Goal: Transaction & Acquisition: Purchase product/service

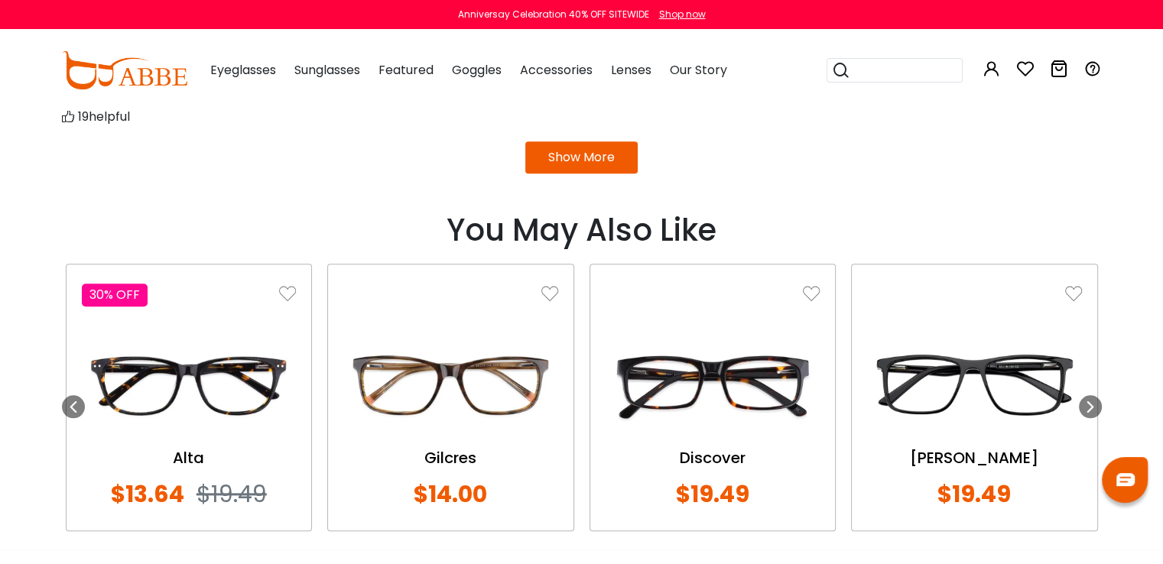
scroll to position [1651, 0]
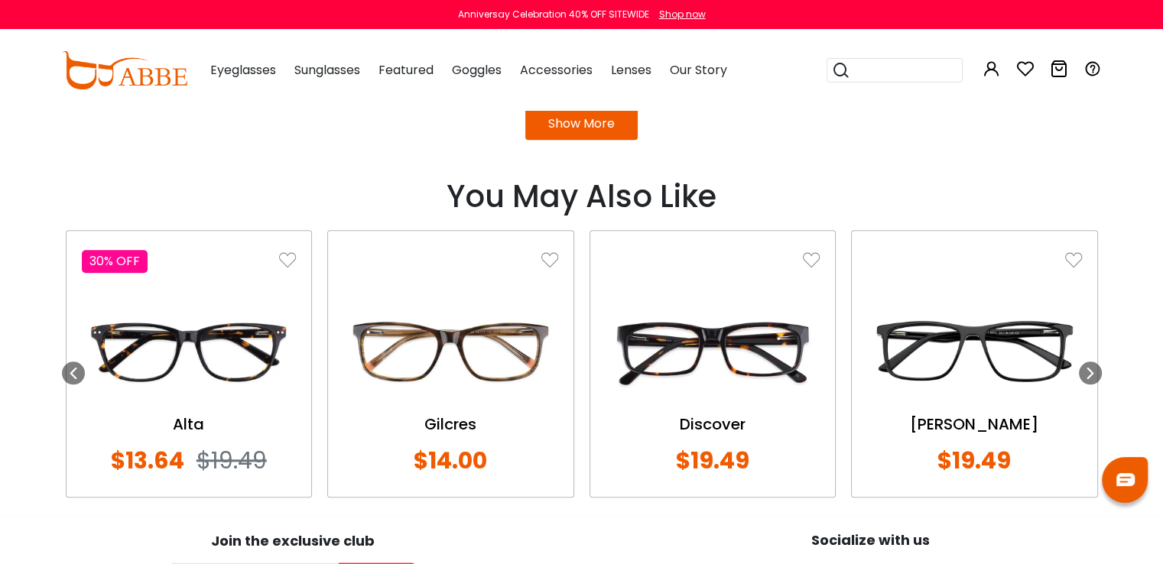
click at [984, 340] on img at bounding box center [974, 350] width 215 height 107
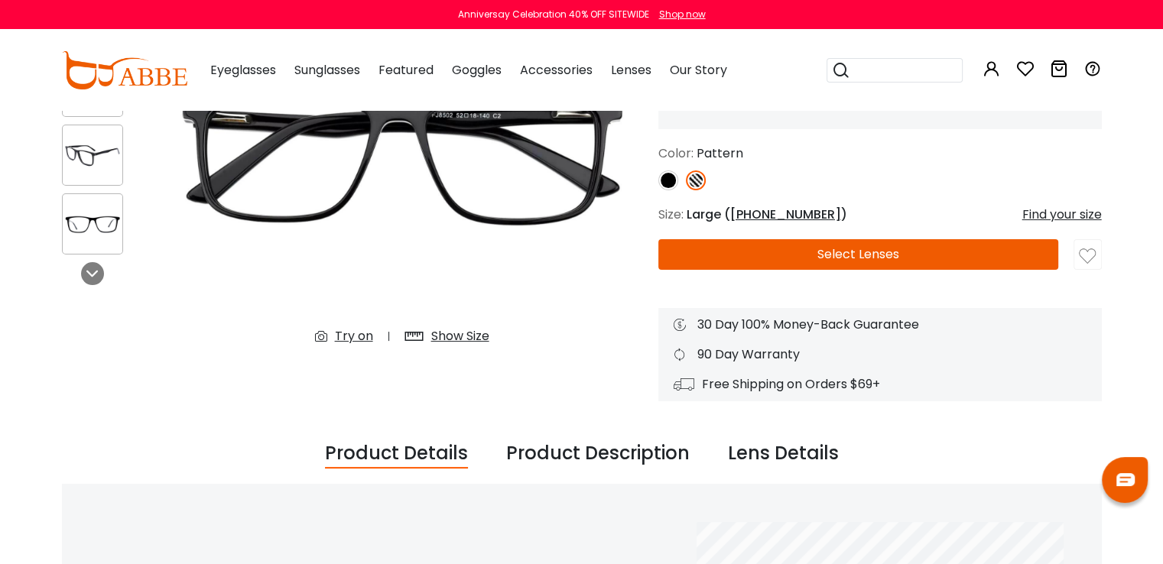
scroll to position [229, 0]
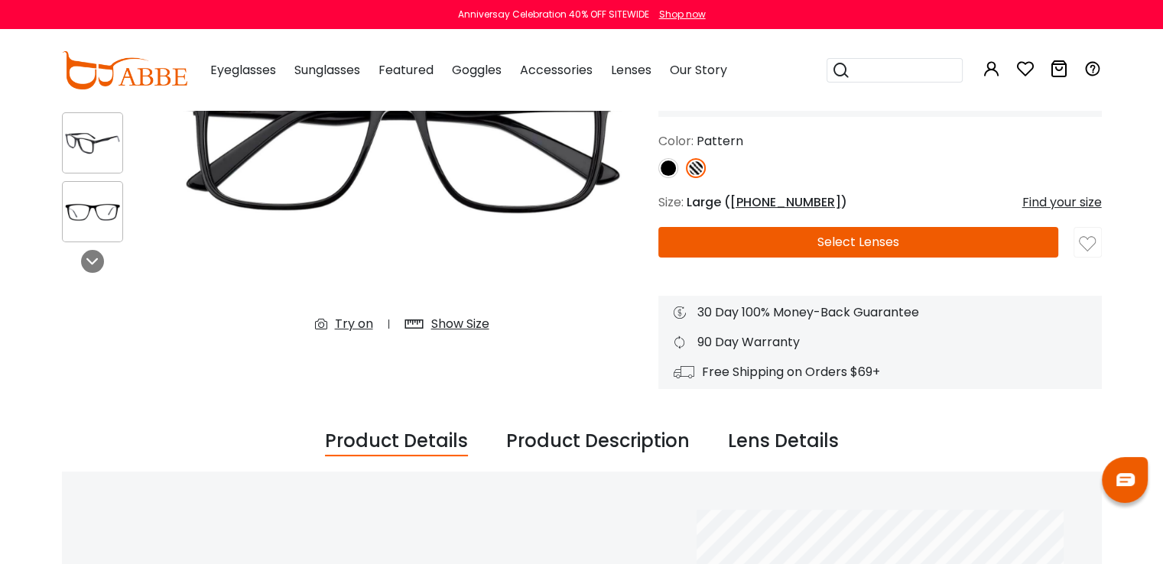
click at [451, 328] on div "Show Size" at bounding box center [460, 324] width 58 height 18
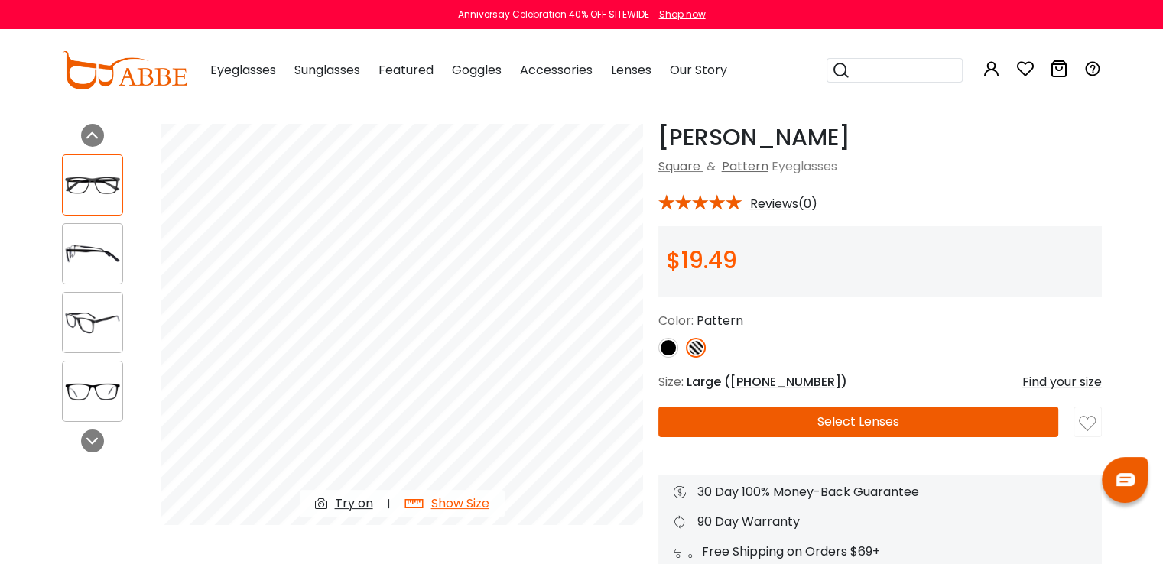
scroll to position [76, 0]
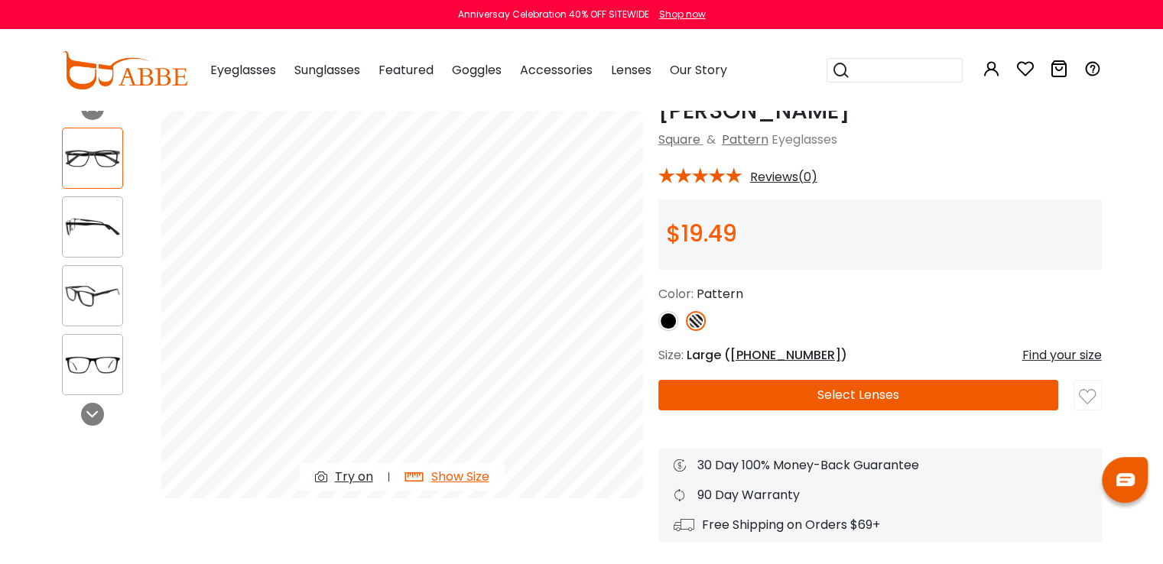
click at [700, 323] on img at bounding box center [696, 321] width 20 height 20
click at [667, 323] on img at bounding box center [668, 321] width 20 height 20
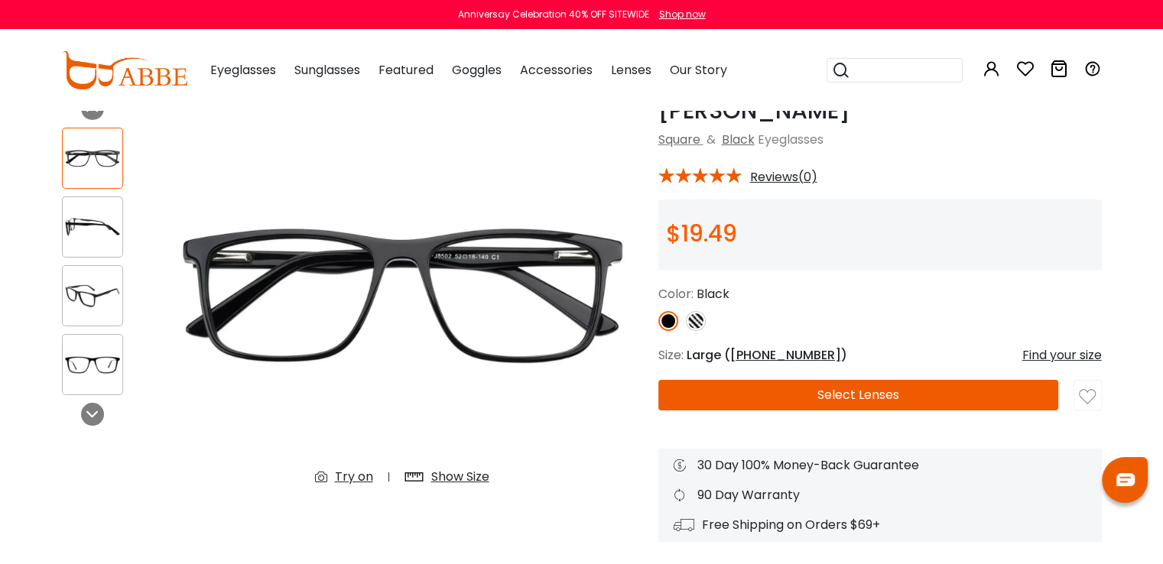
click at [694, 324] on img at bounding box center [696, 321] width 20 height 20
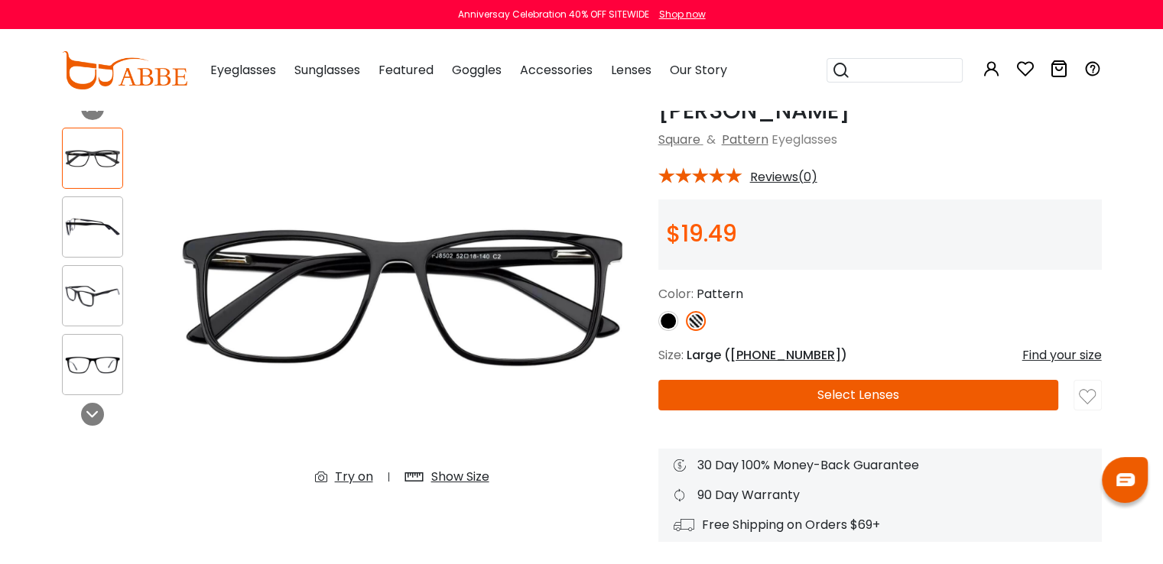
click at [670, 324] on img at bounding box center [668, 321] width 20 height 20
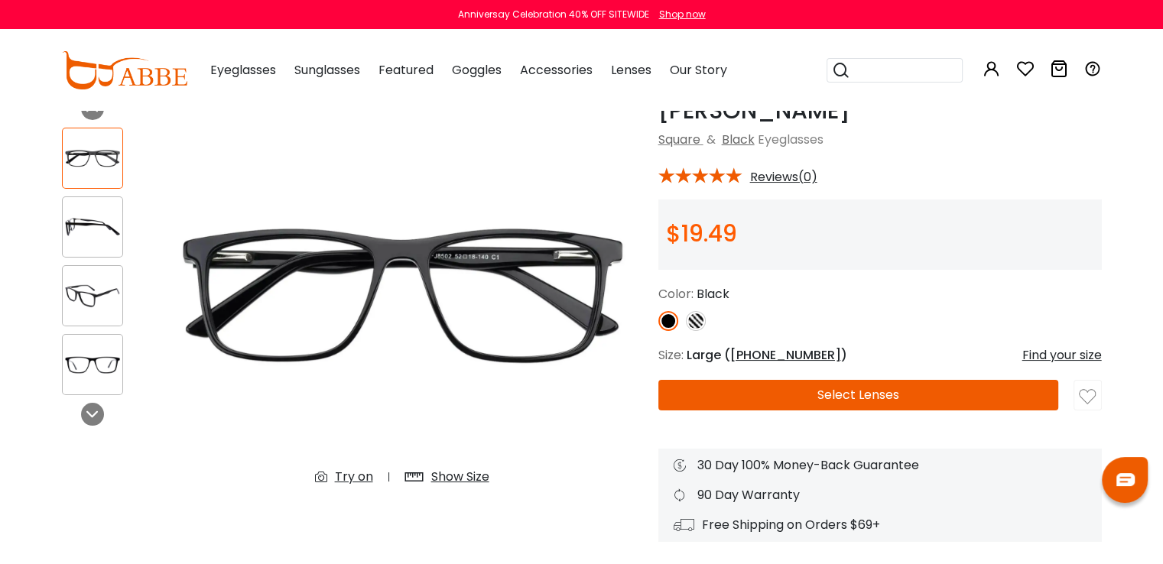
click at [696, 324] on img at bounding box center [696, 321] width 20 height 20
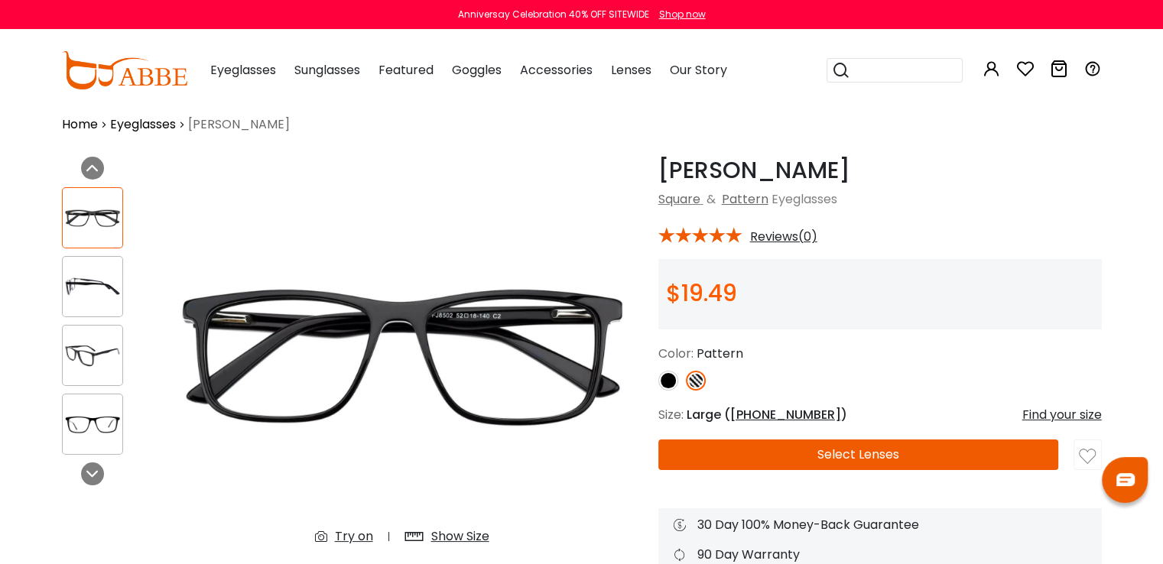
scroll to position [0, 0]
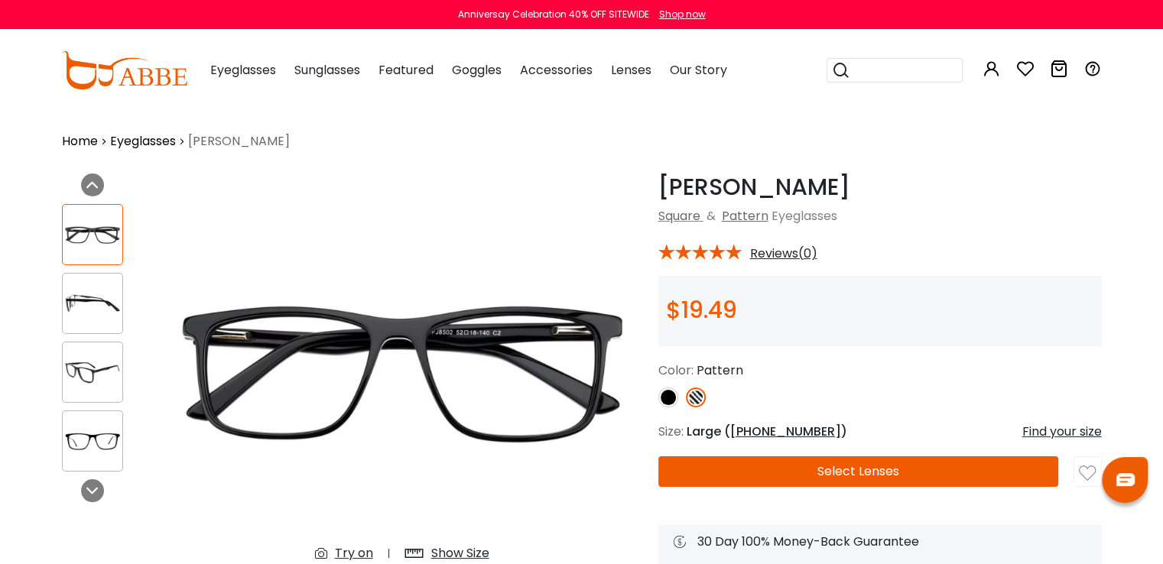
click at [157, 142] on link "Eyeglasses" at bounding box center [143, 141] width 66 height 18
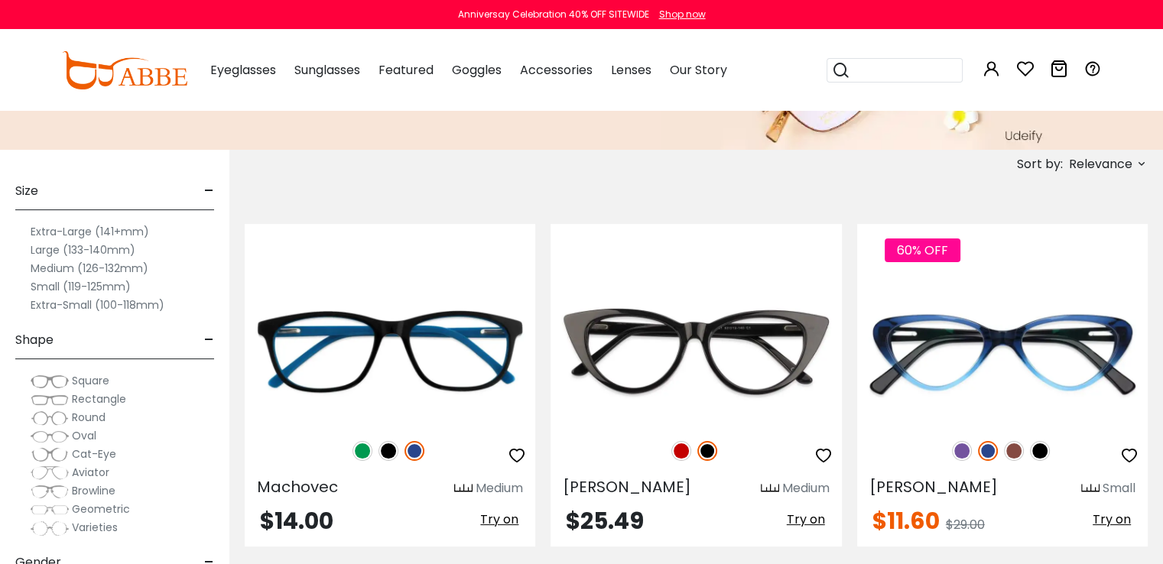
scroll to position [229, 0]
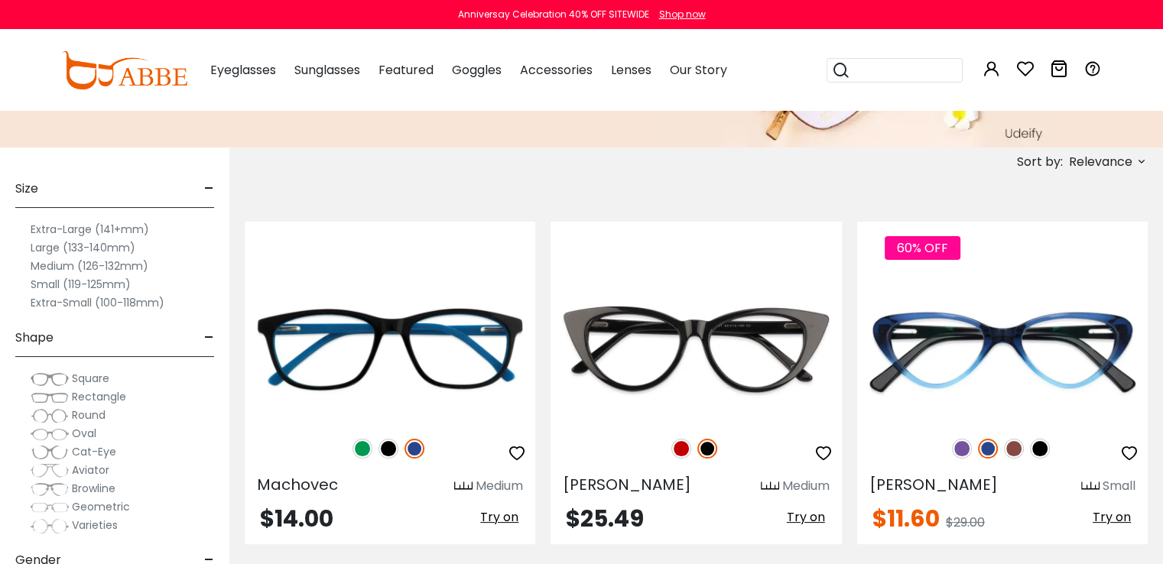
click at [89, 378] on span "Square" at bounding box center [90, 378] width 37 height 15
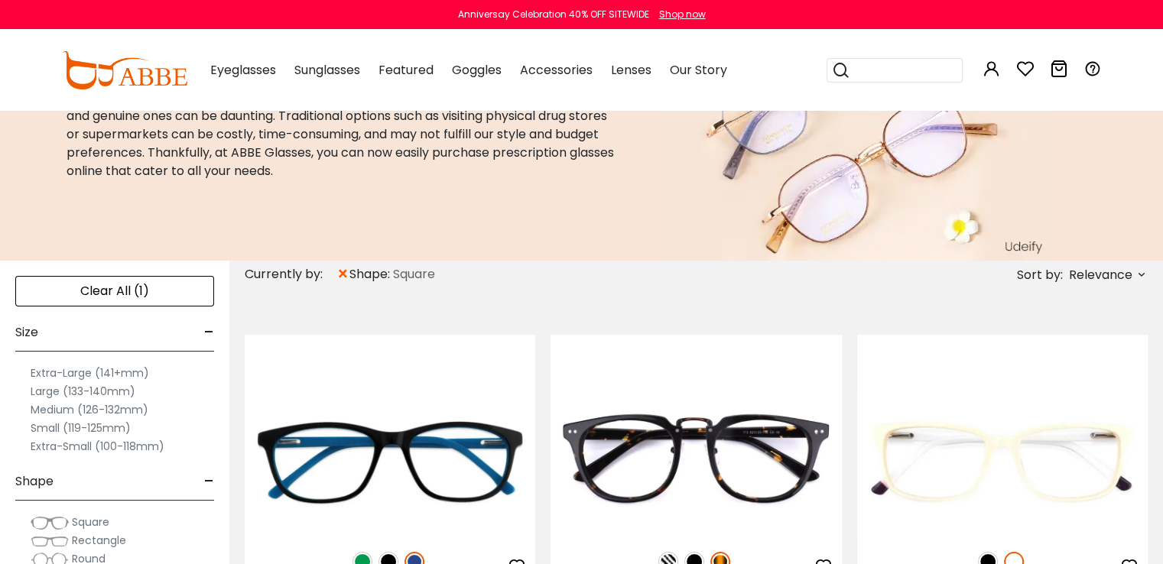
scroll to position [153, 0]
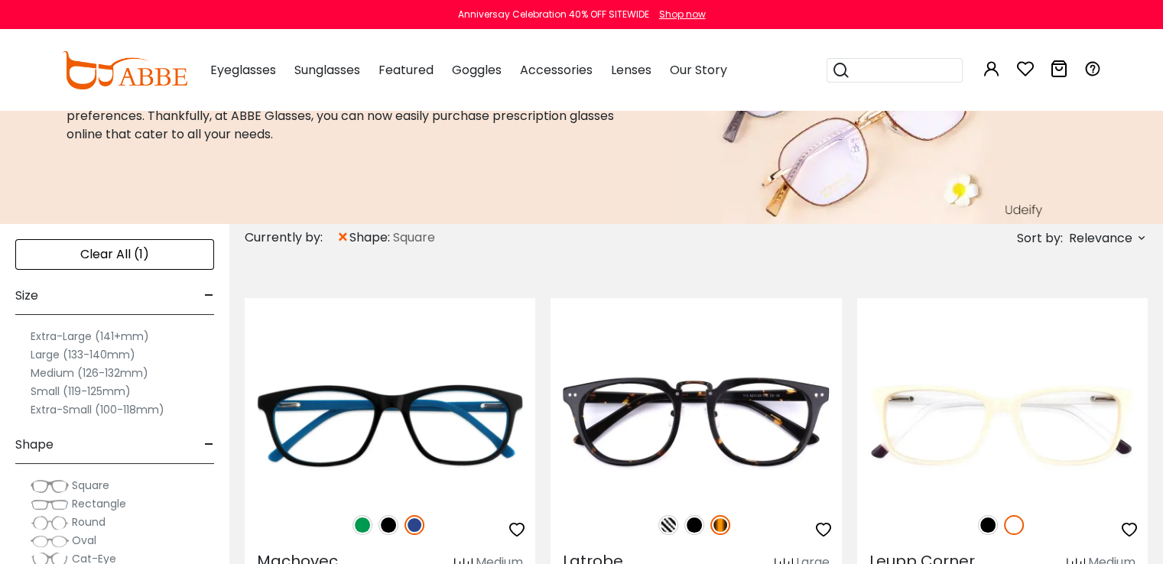
click at [51, 355] on label "Large (133-140mm)" at bounding box center [83, 355] width 105 height 18
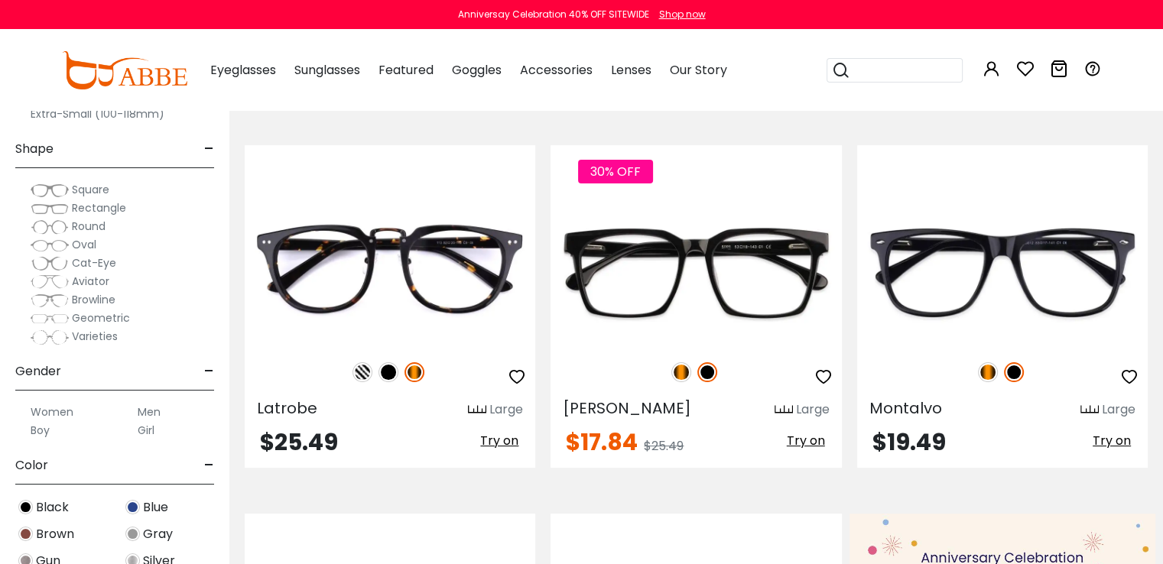
scroll to position [76, 0]
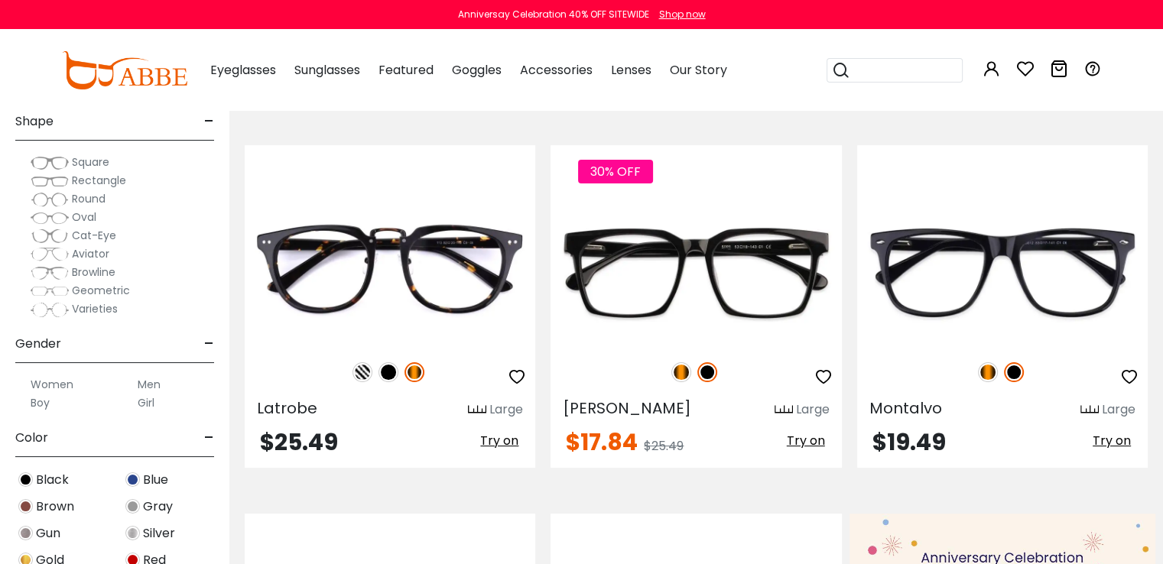
click at [143, 380] on label "Men" at bounding box center [149, 384] width 23 height 18
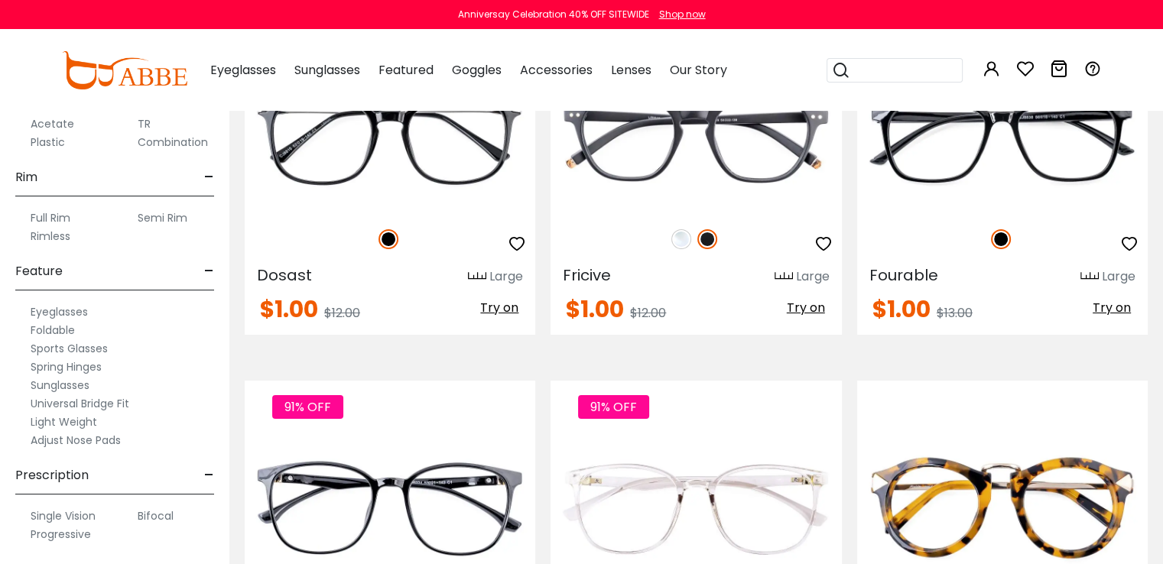
scroll to position [5428, 0]
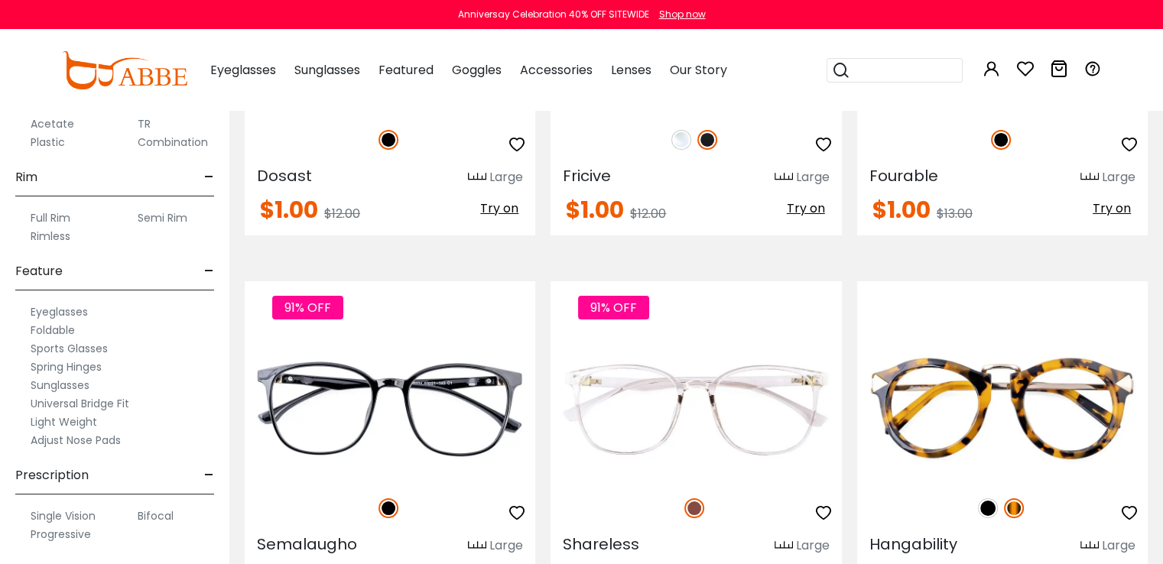
click at [70, 515] on label "Single Vision" at bounding box center [63, 516] width 65 height 18
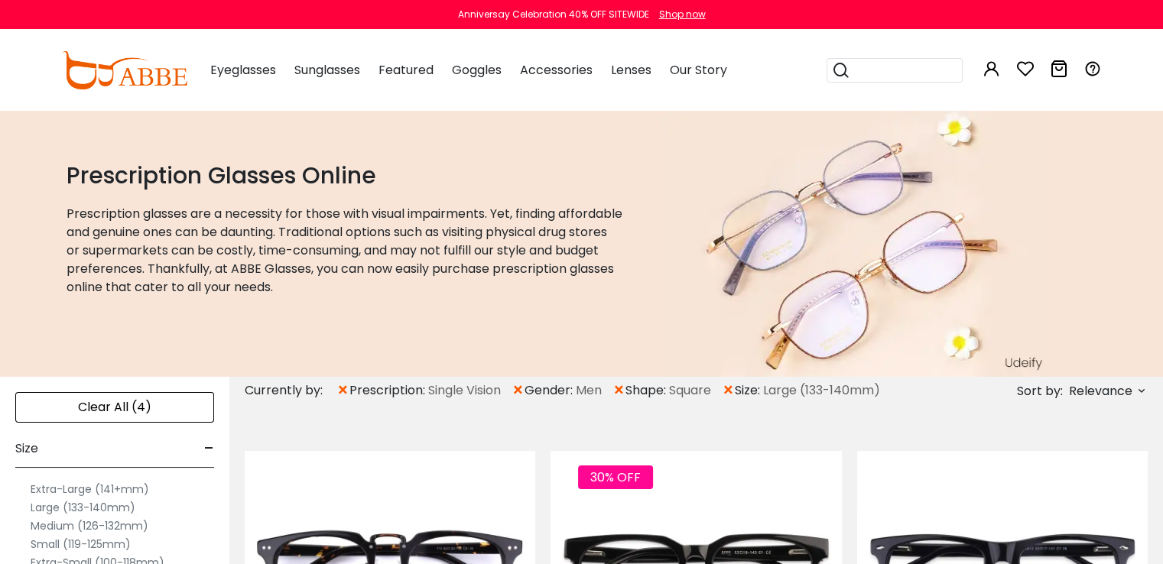
click at [86, 493] on label "Extra-Large (141+mm)" at bounding box center [90, 489] width 118 height 18
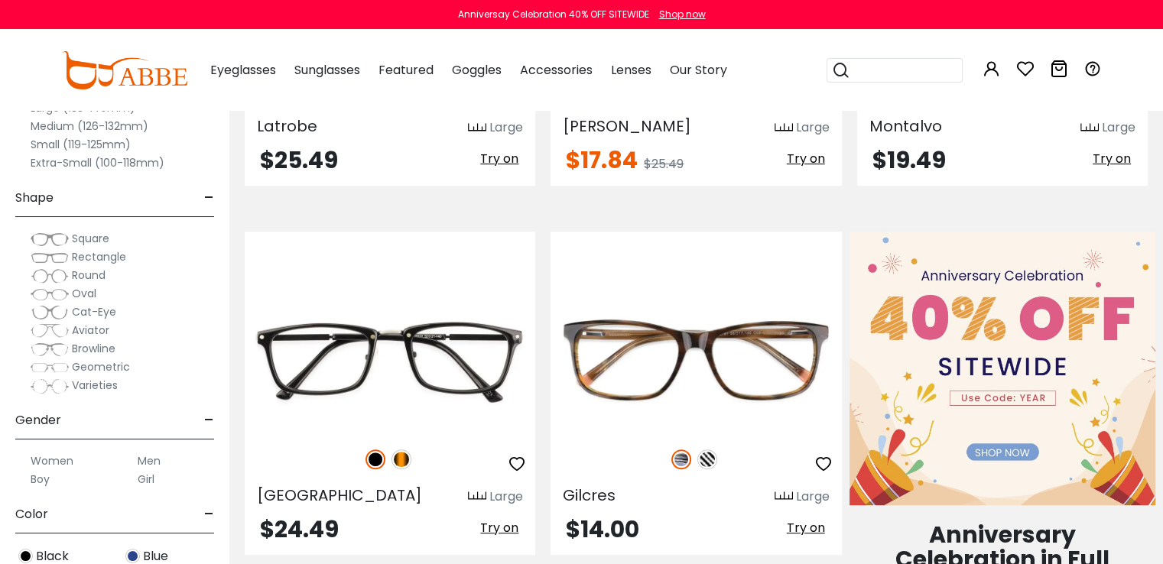
scroll to position [382, 0]
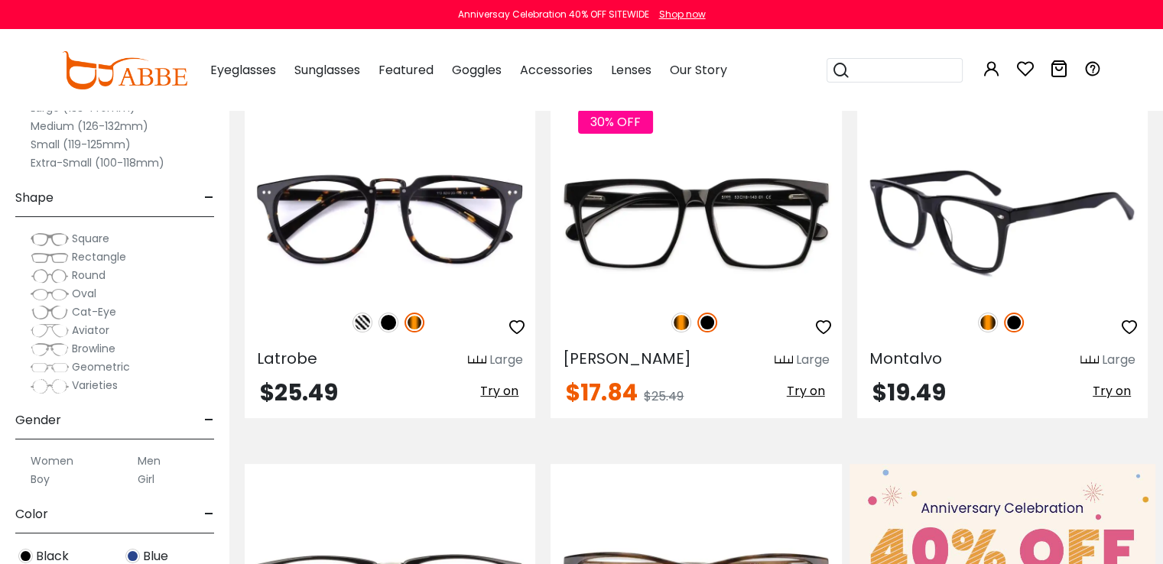
click at [956, 244] on img at bounding box center [1002, 223] width 291 height 145
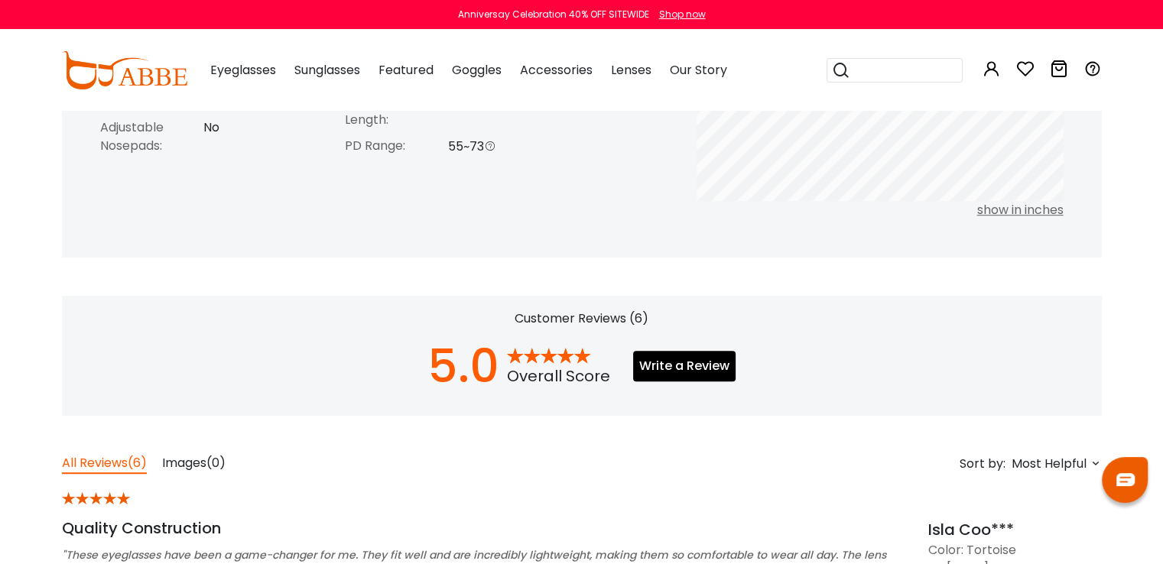
scroll to position [153, 0]
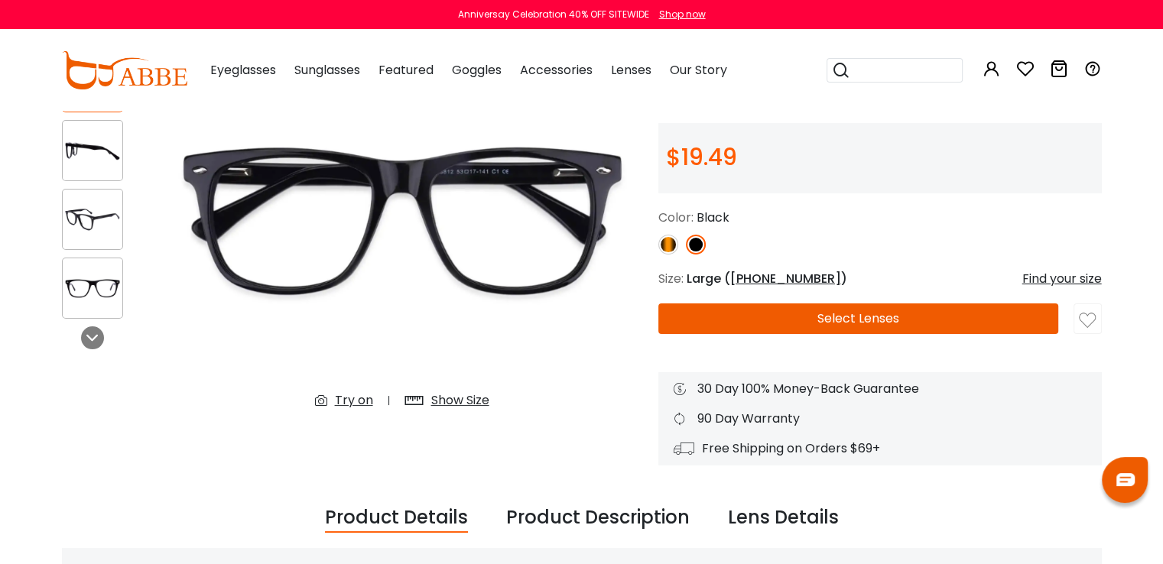
click at [888, 319] on button "Select Lenses" at bounding box center [858, 319] width 401 height 31
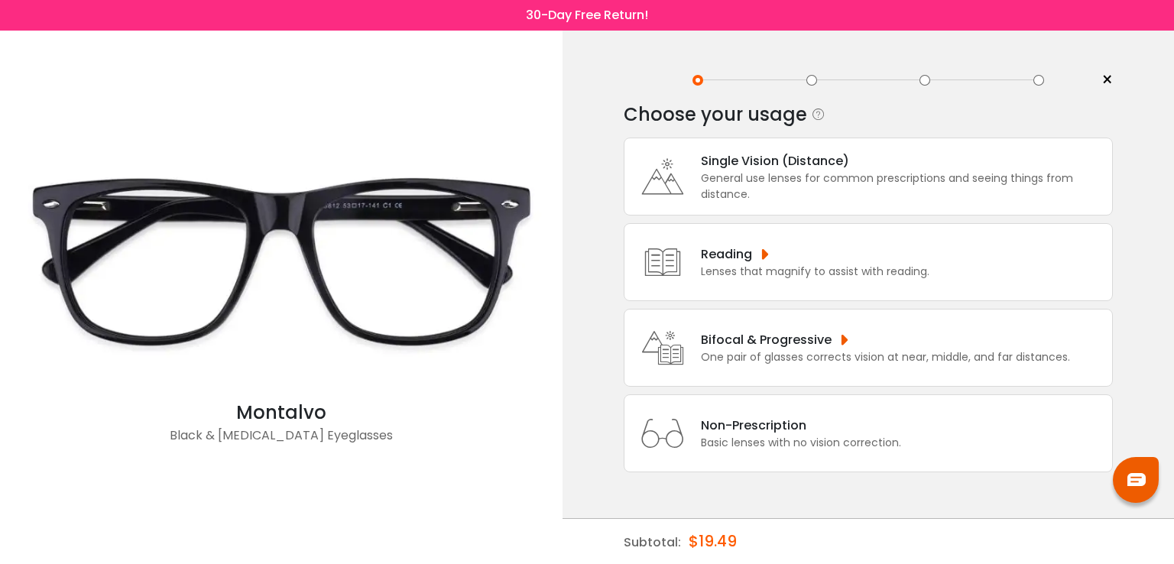
click at [764, 176] on div "General use lenses for common prescriptions and seeing things from distance." at bounding box center [903, 186] width 404 height 32
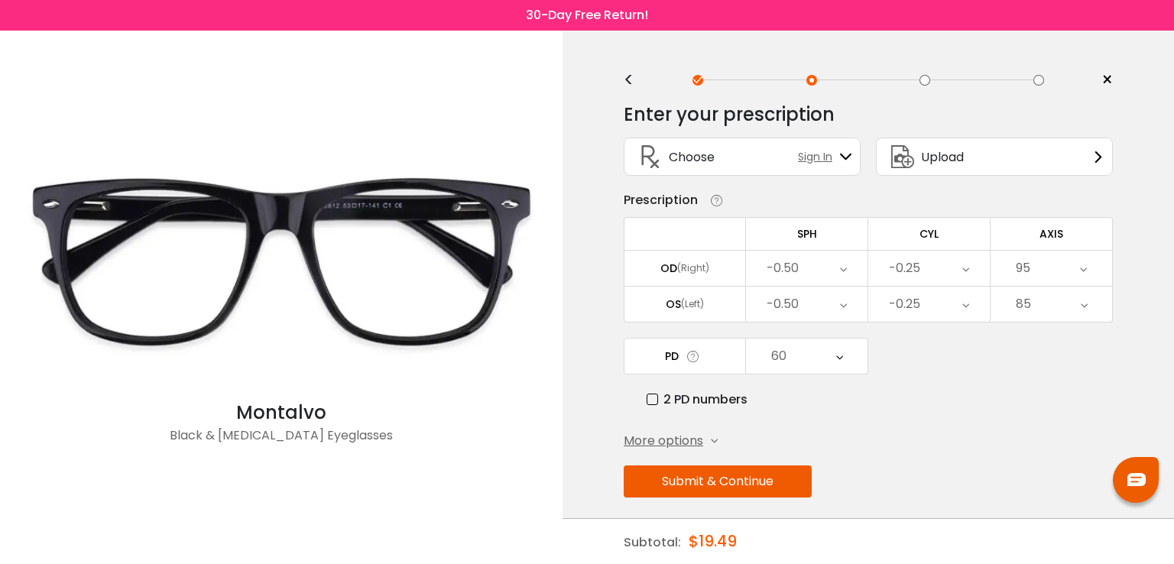
click at [691, 358] on icon at bounding box center [693, 357] width 15 height 16
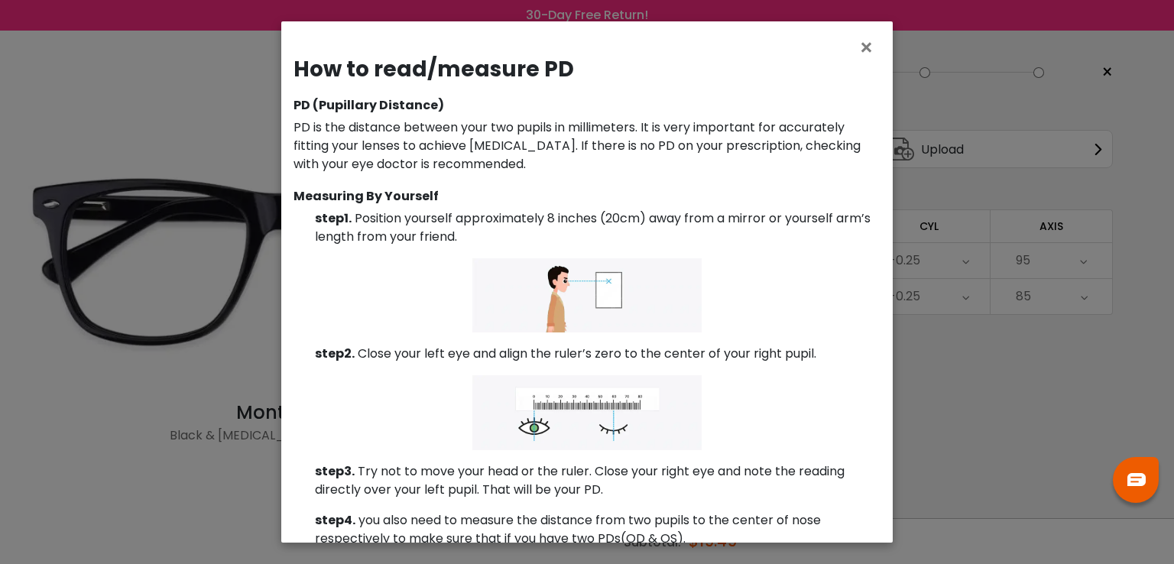
click at [1070, 383] on div "× How to read/measure PD PD (Pupillary Distance) PD is the distance between you…" at bounding box center [587, 282] width 1174 height 564
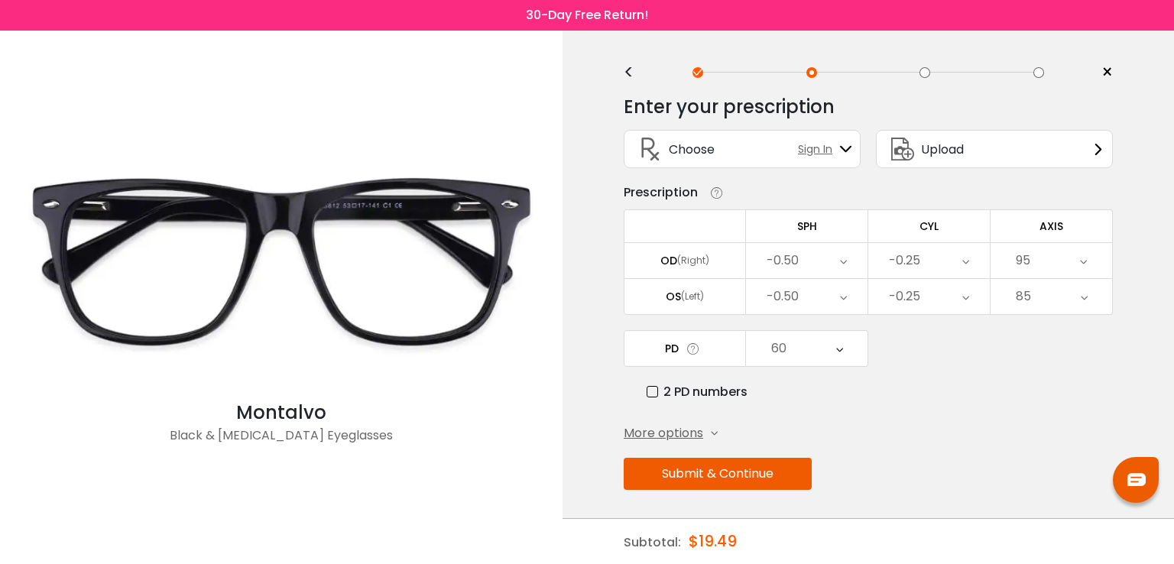
drag, startPoint x: 662, startPoint y: 350, endPoint x: 677, endPoint y: 350, distance: 14.5
click at [677, 350] on td "PD" at bounding box center [685, 348] width 122 height 37
click at [857, 352] on div "60" at bounding box center [807, 348] width 122 height 35
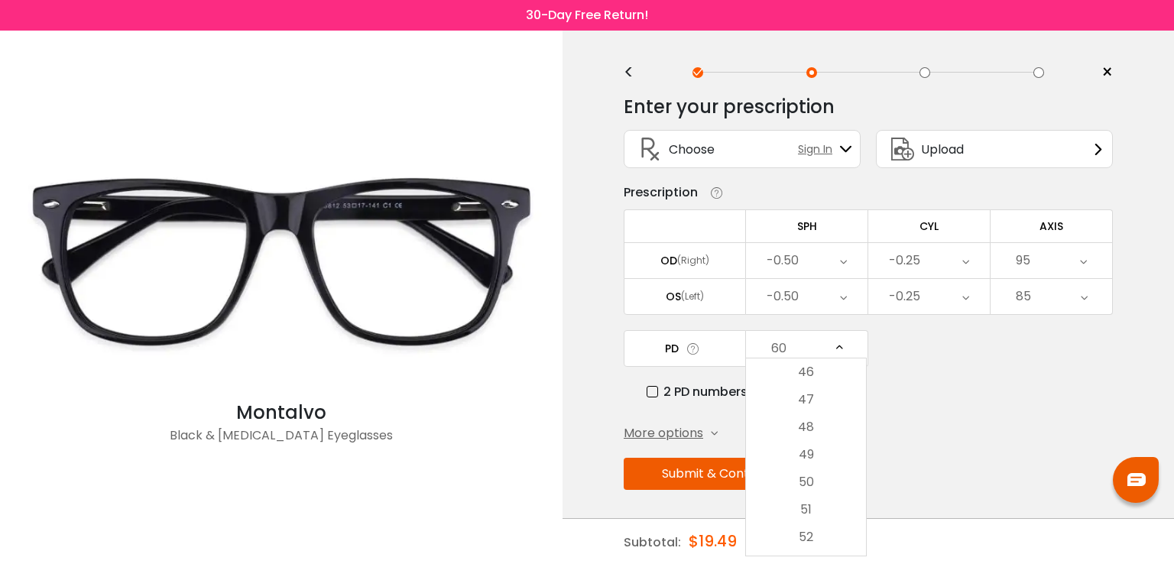
click at [984, 343] on div "PD 60 Cancel PD Save 46 47 48 49 50 51 52 53 54 55 56 57 58 59 60 61 62 63 64 6…" at bounding box center [868, 365] width 489 height 71
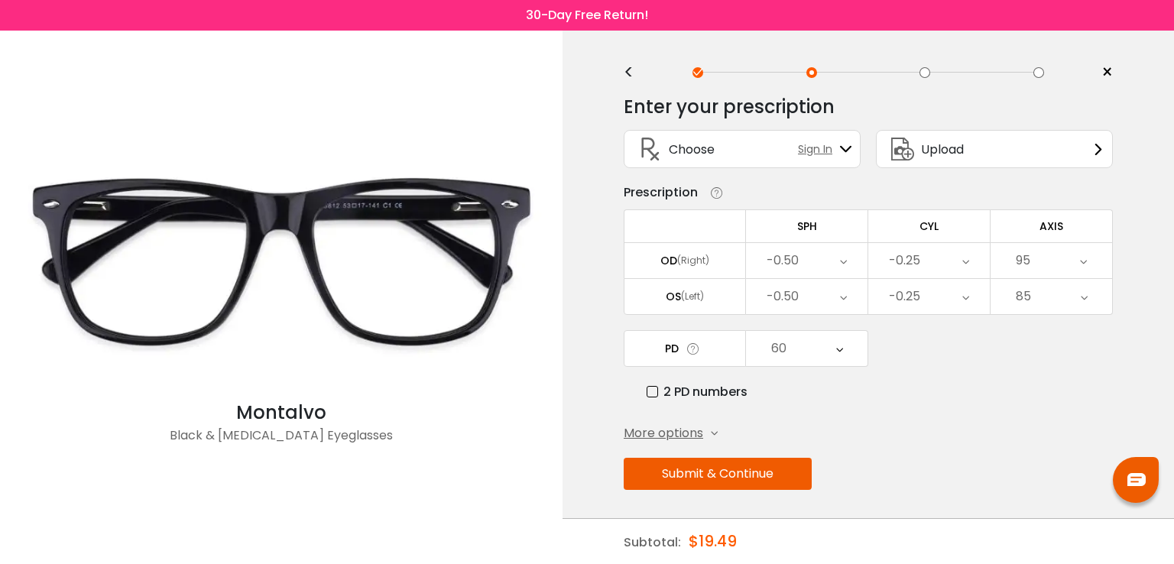
click at [836, 342] on icon at bounding box center [839, 348] width 7 height 35
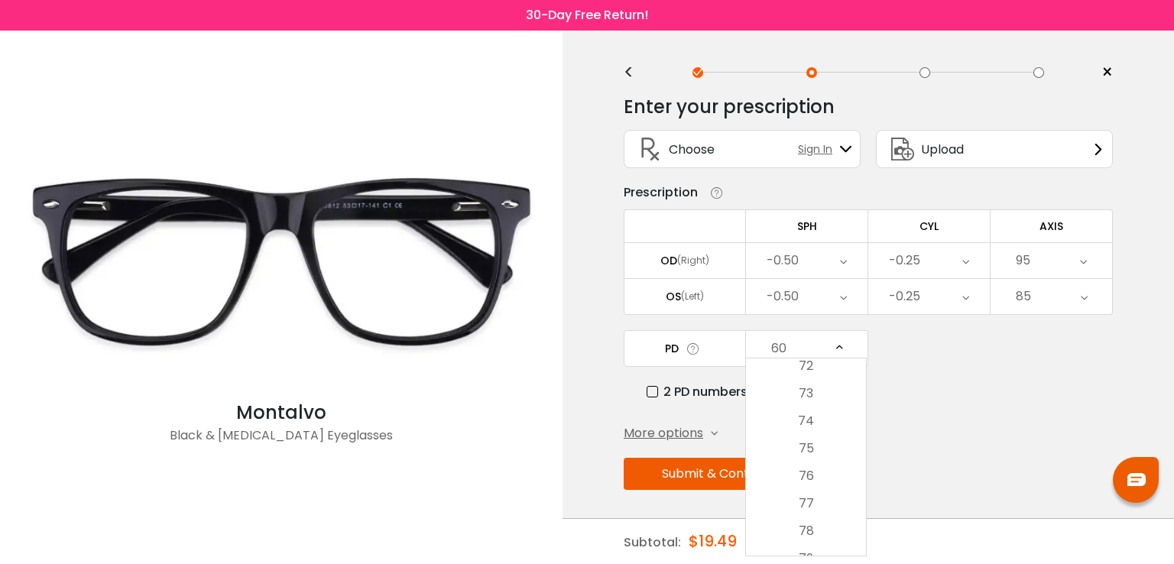
scroll to position [738, 0]
click at [1047, 377] on div "PD 60 Cancel PD Save 46 47 48 49 50 51 52 53 54 55 56 57 58 59 60 61 62 63 64 6…" at bounding box center [868, 365] width 489 height 71
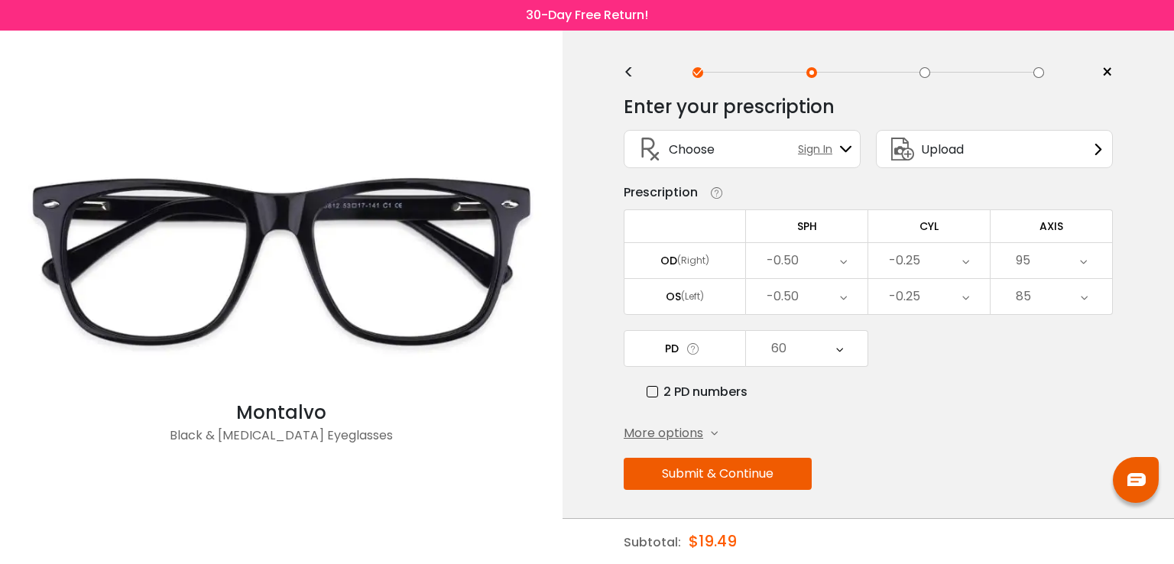
click at [842, 345] on div "60" at bounding box center [807, 348] width 122 height 35
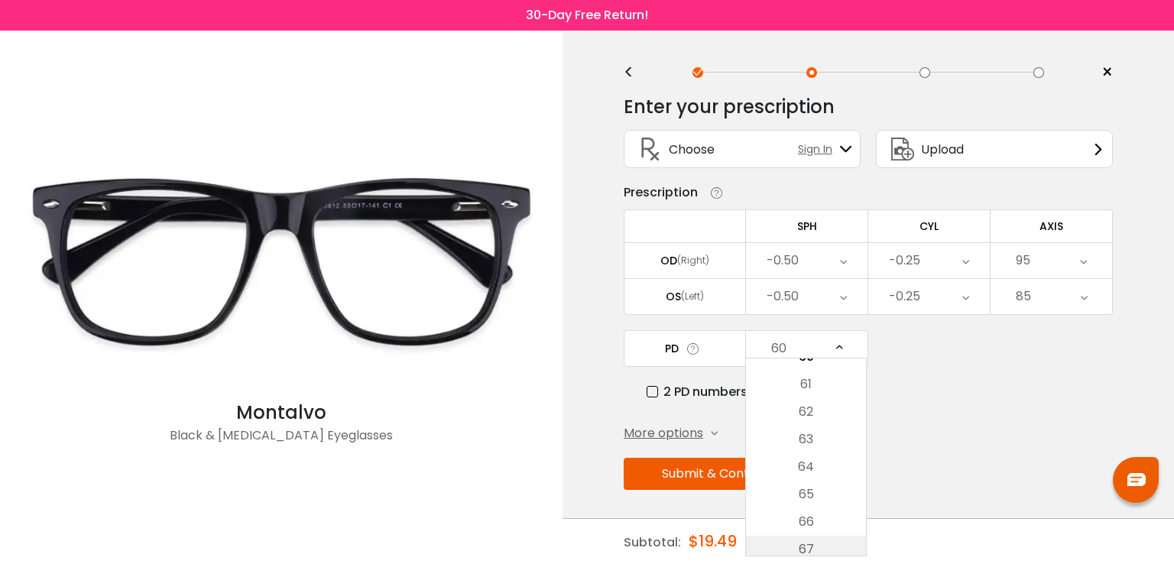
scroll to position [439, 0]
click at [805, 449] on li "65" at bounding box center [806, 457] width 120 height 28
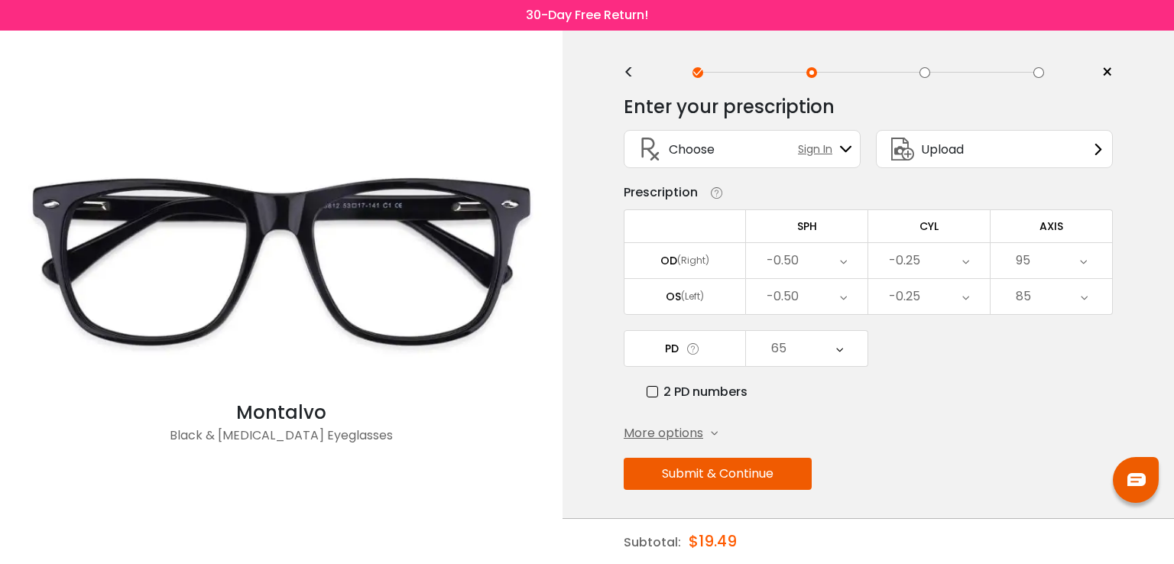
click at [845, 341] on div "65" at bounding box center [807, 348] width 122 height 35
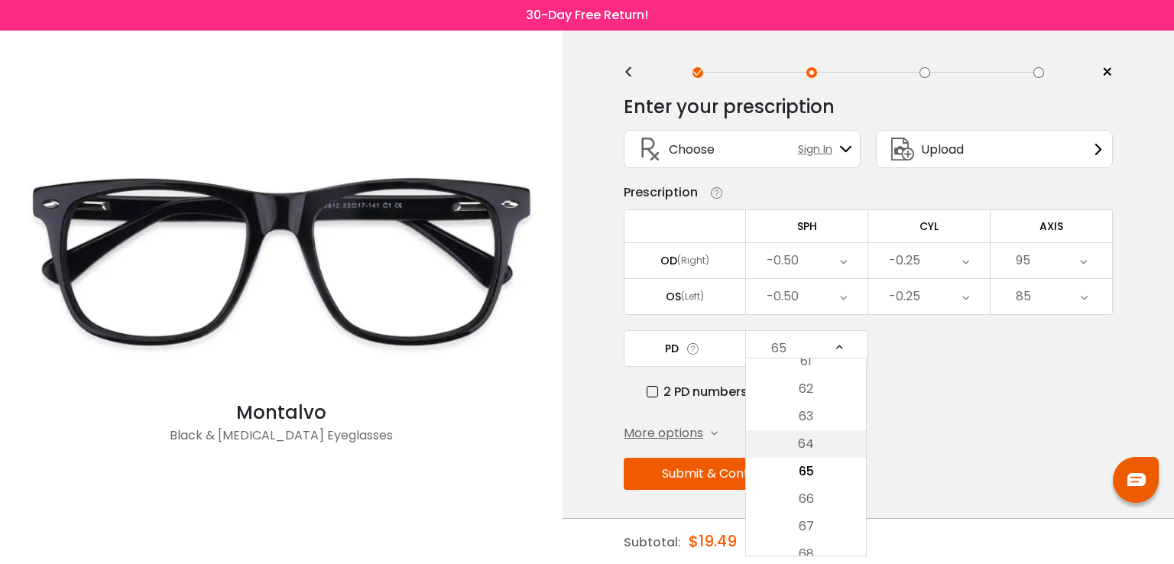
click at [813, 446] on li "64" at bounding box center [806, 444] width 120 height 28
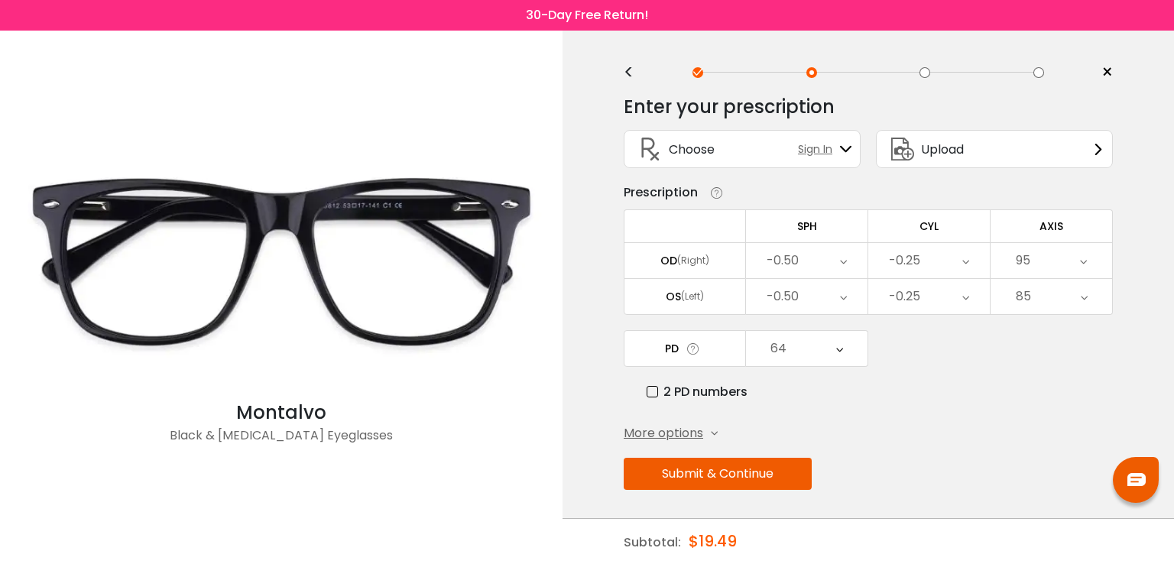
click at [846, 352] on div "64" at bounding box center [807, 348] width 122 height 35
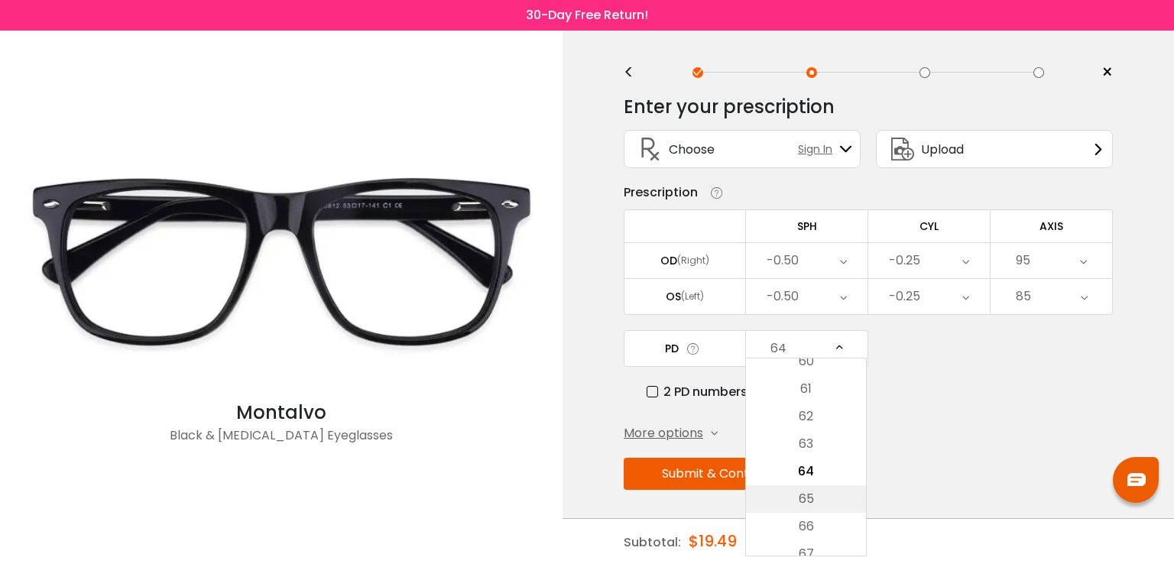
click at [810, 495] on li "65" at bounding box center [806, 499] width 120 height 28
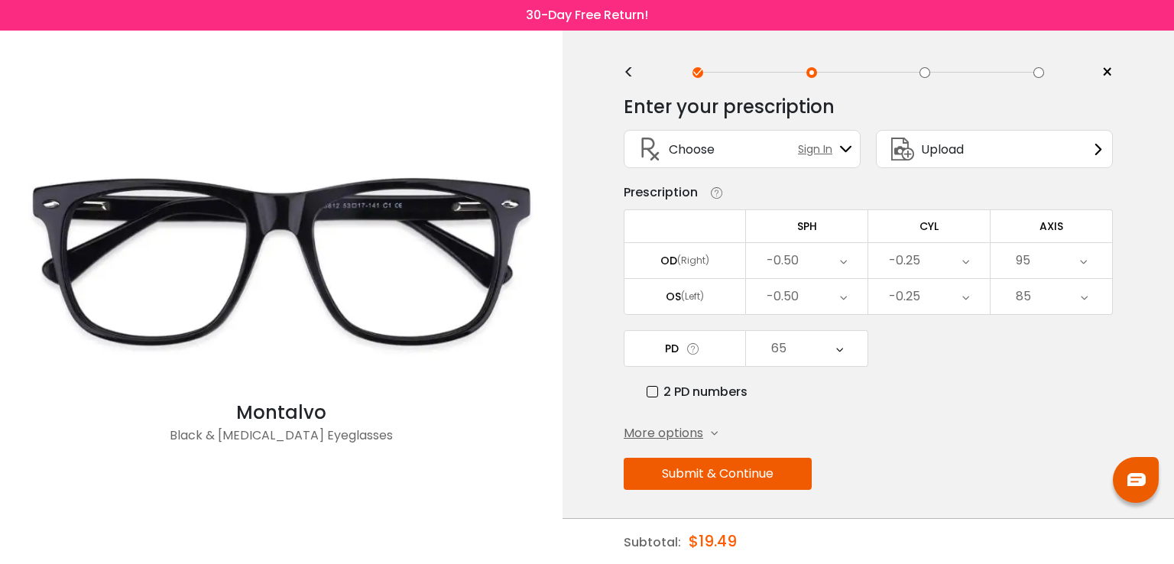
click at [896, 428] on div "More options Add Prism Vertical (Δ) Base Direction Horizontal (Δ) Base Directio…" at bounding box center [868, 433] width 489 height 18
click at [730, 469] on button "Submit & Continue" at bounding box center [718, 474] width 188 height 32
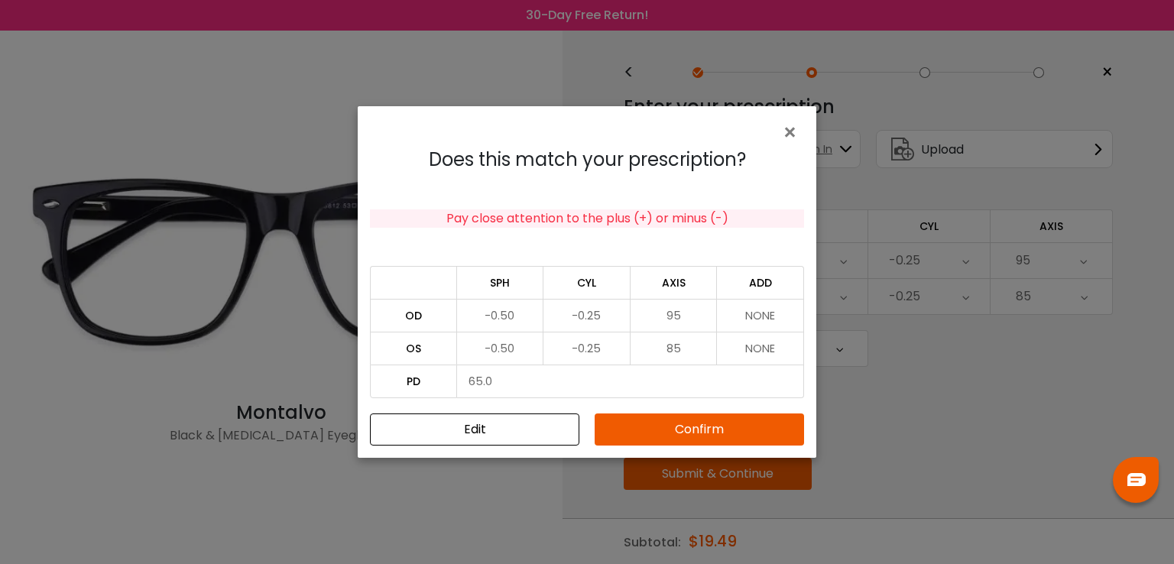
click at [728, 429] on button "Confirm" at bounding box center [699, 430] width 209 height 32
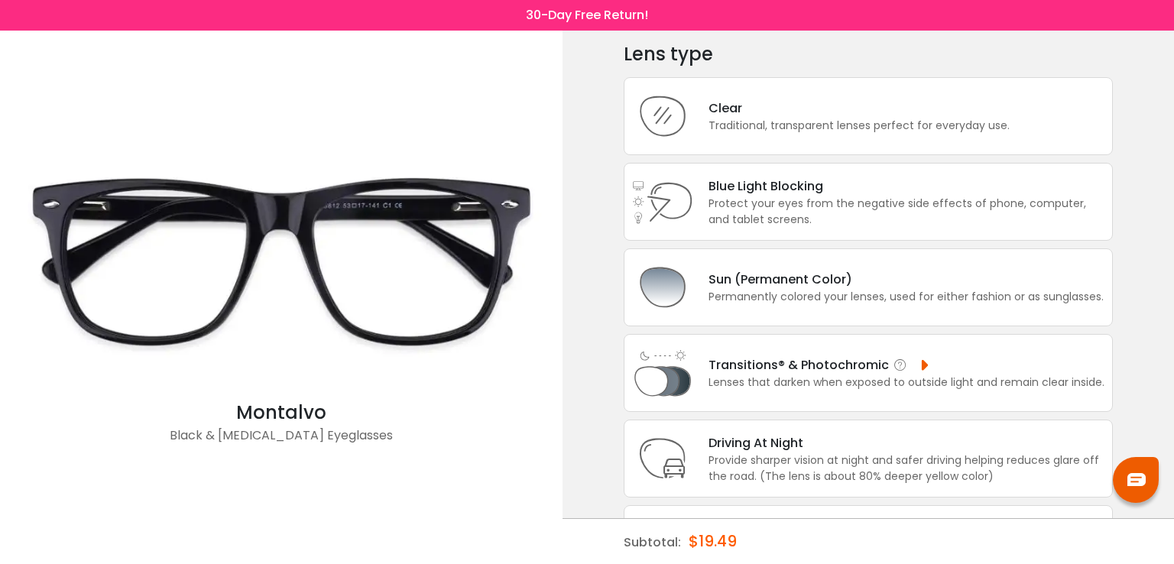
scroll to position [0, 0]
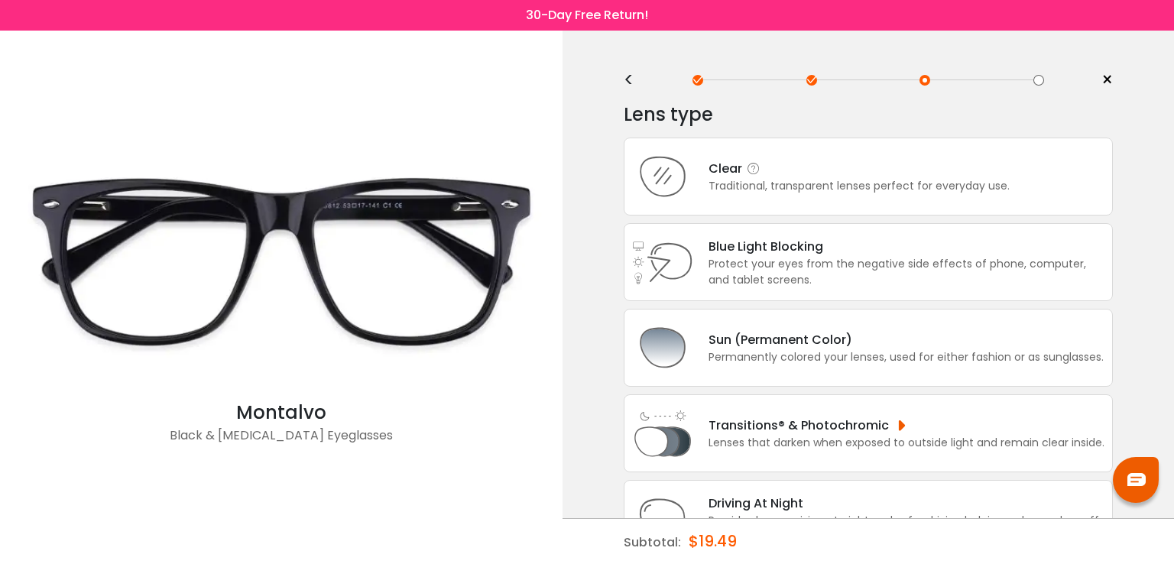
click at [882, 172] on div "Clear" at bounding box center [859, 168] width 301 height 19
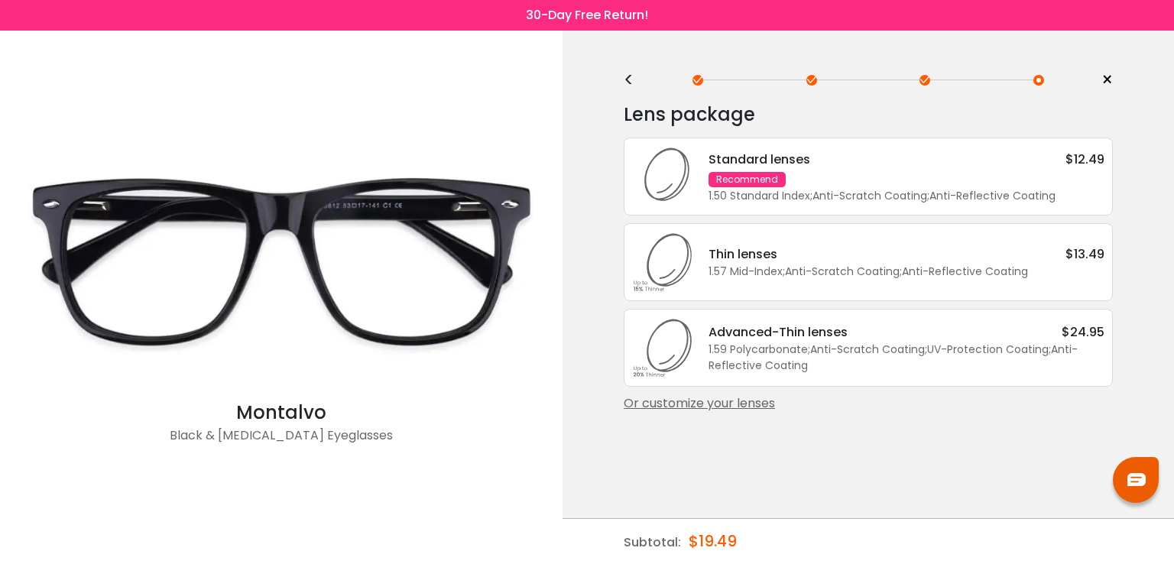
click at [903, 177] on div "Standard lenses $12.49 Recommend 1.50 Standard Index ; Anti-Scratch Coating ; A…" at bounding box center [898, 177] width 411 height 54
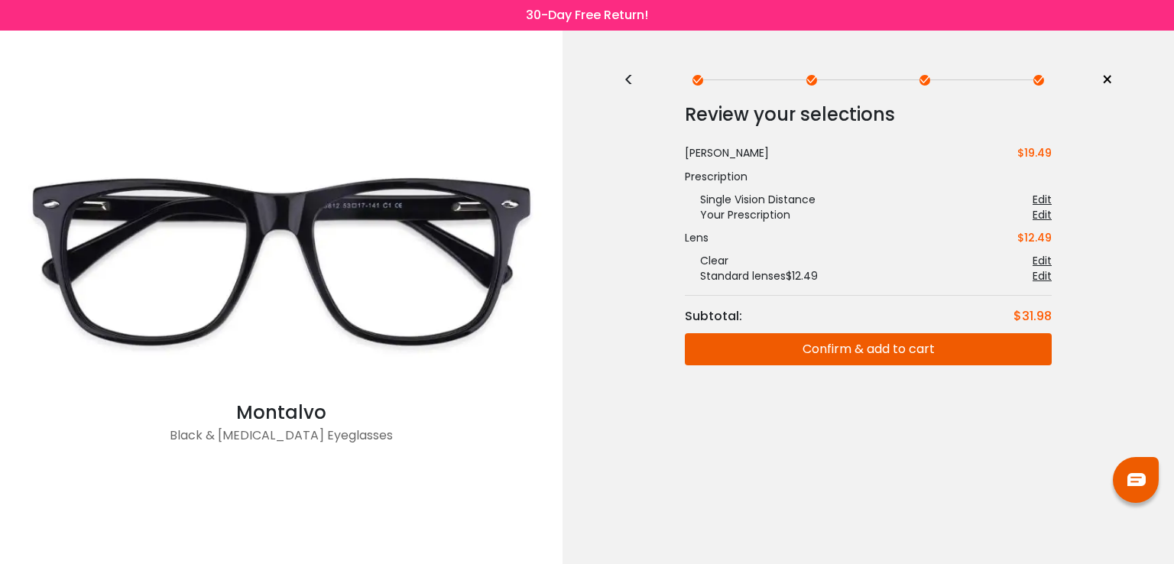
click at [869, 354] on button "Confirm & add to cart" at bounding box center [868, 349] width 367 height 32
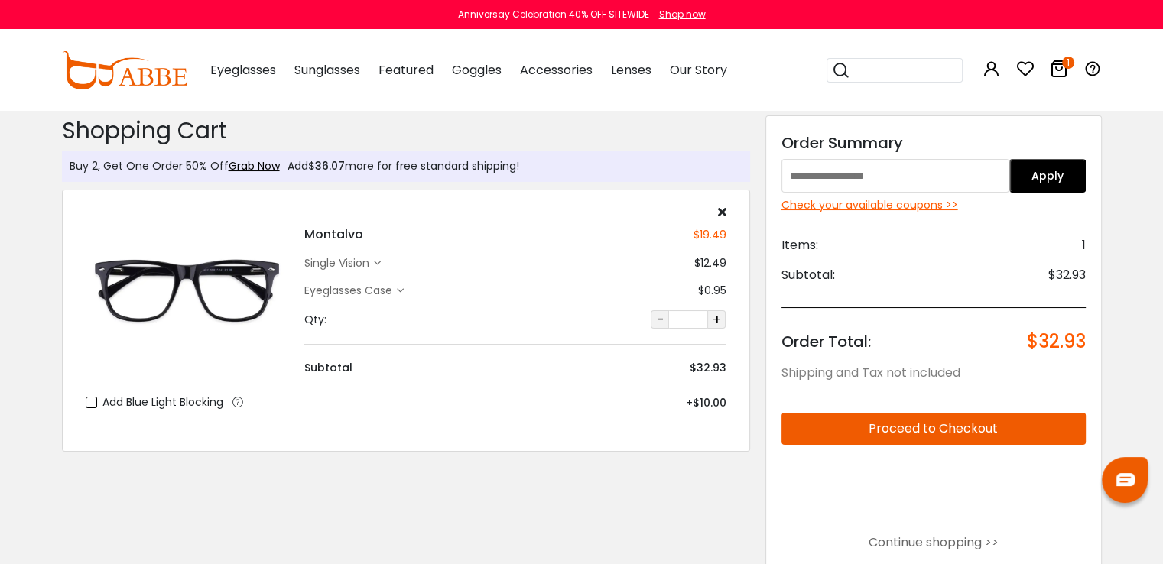
click at [933, 208] on div "Check your available coupons >>" at bounding box center [933, 205] width 304 height 16
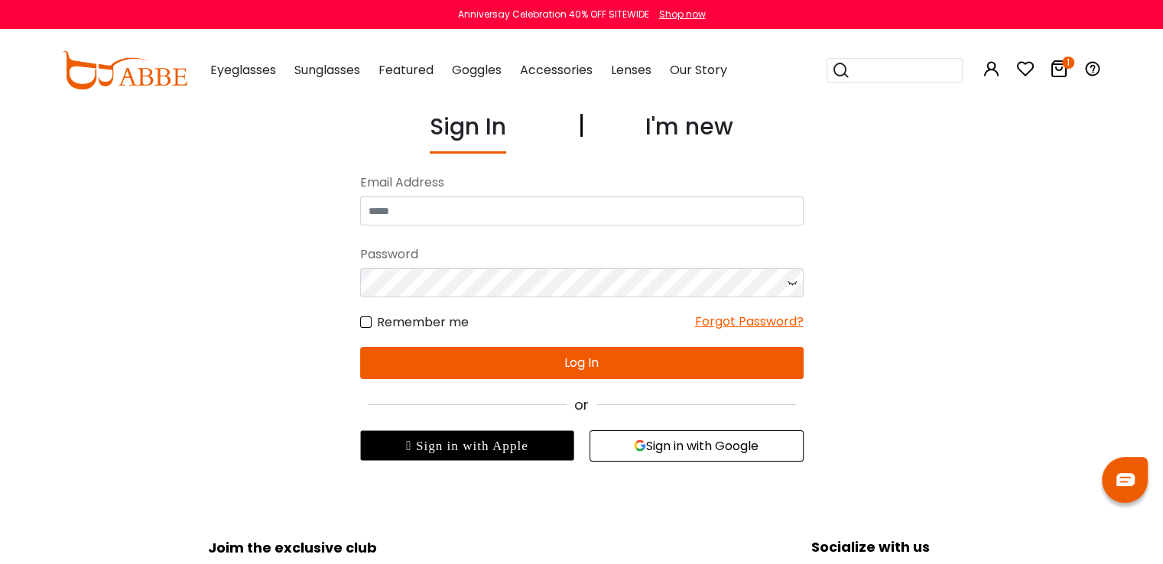
click at [1060, 62] on icon at bounding box center [1059, 69] width 18 height 18
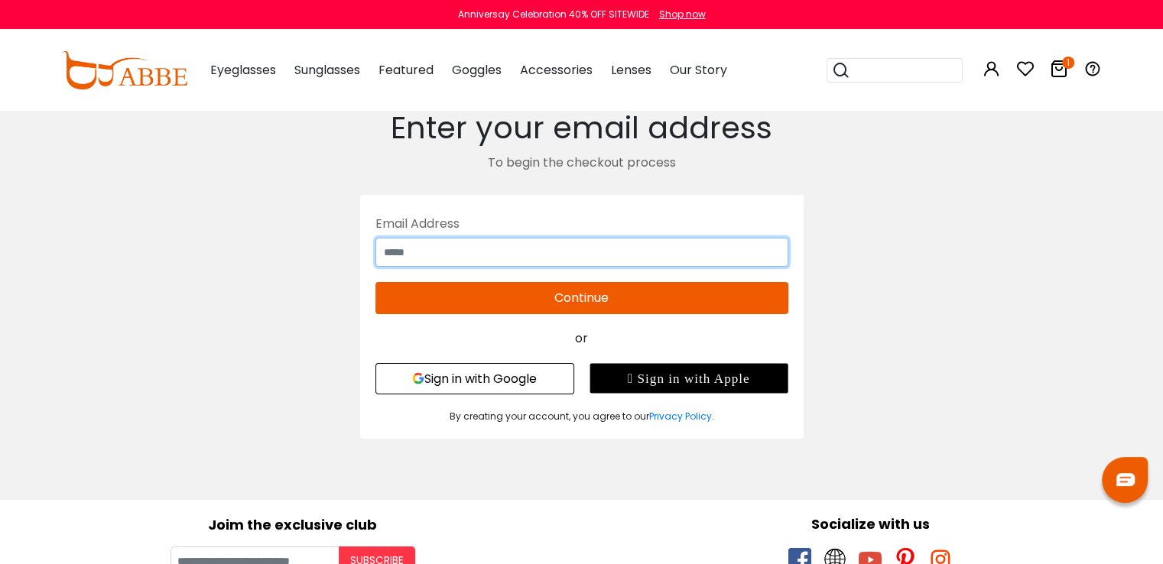
click at [471, 243] on input "text" at bounding box center [581, 252] width 413 height 29
type input "**********"
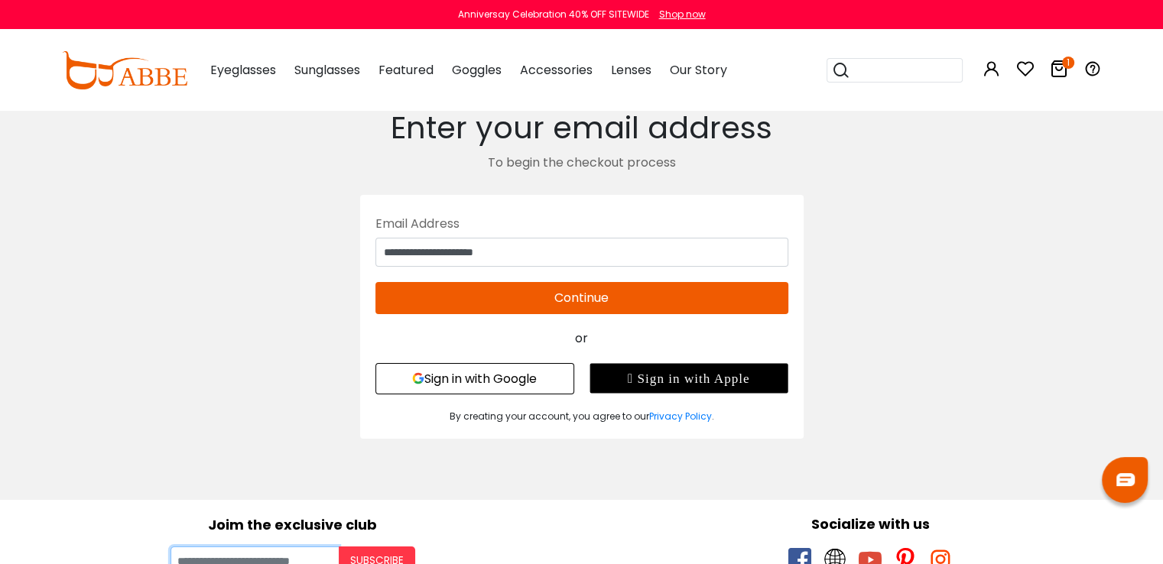
type input "**********"
click at [522, 299] on button "Continue" at bounding box center [581, 298] width 413 height 32
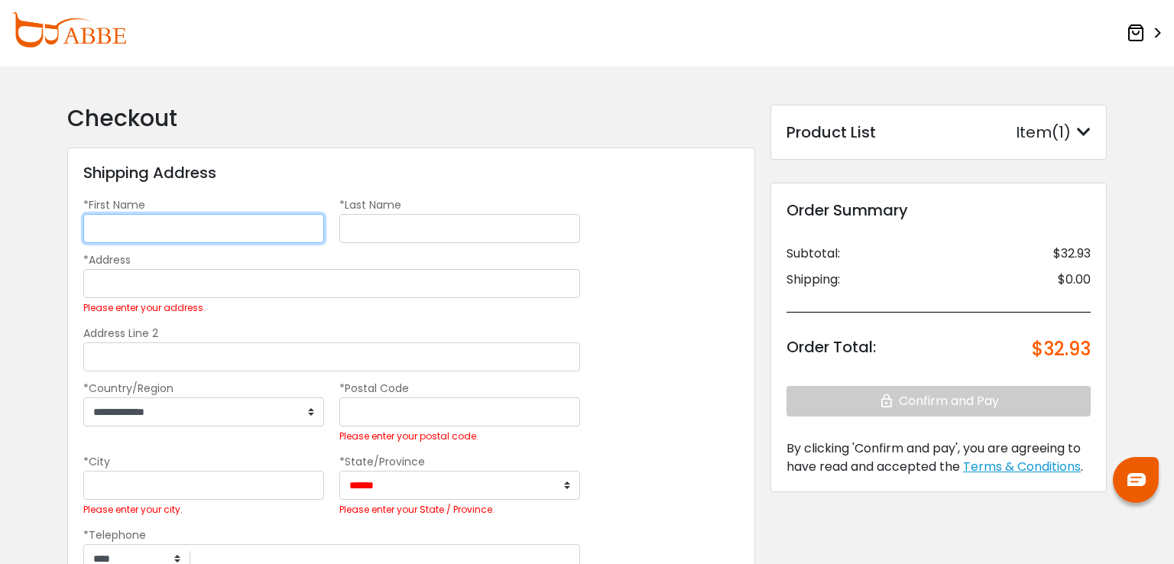
click at [141, 230] on input "*First Name" at bounding box center [203, 228] width 241 height 29
type input "*******"
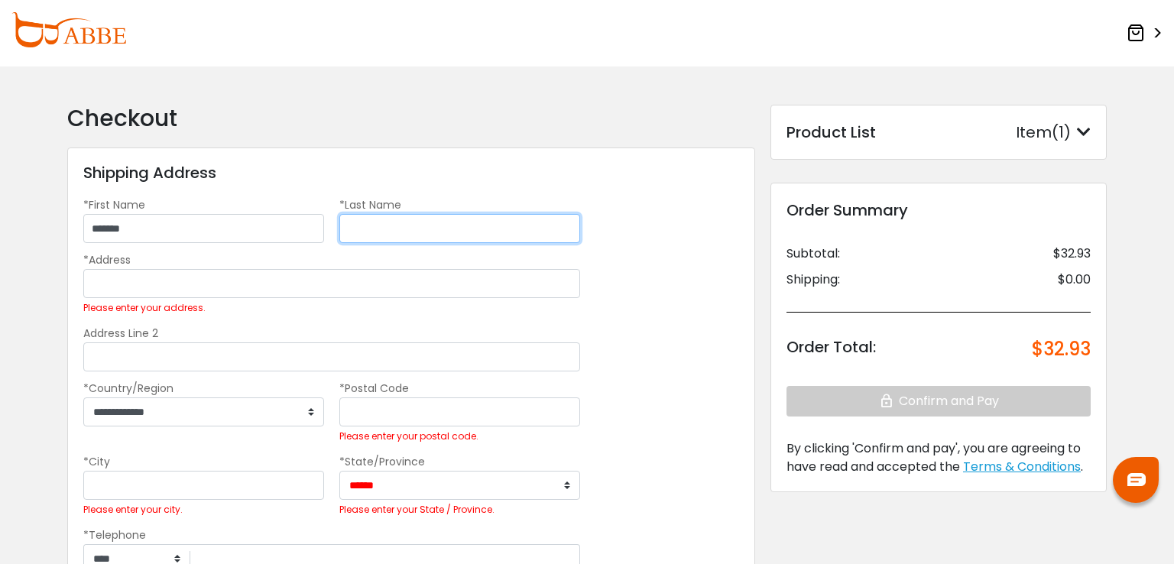
type input "*****"
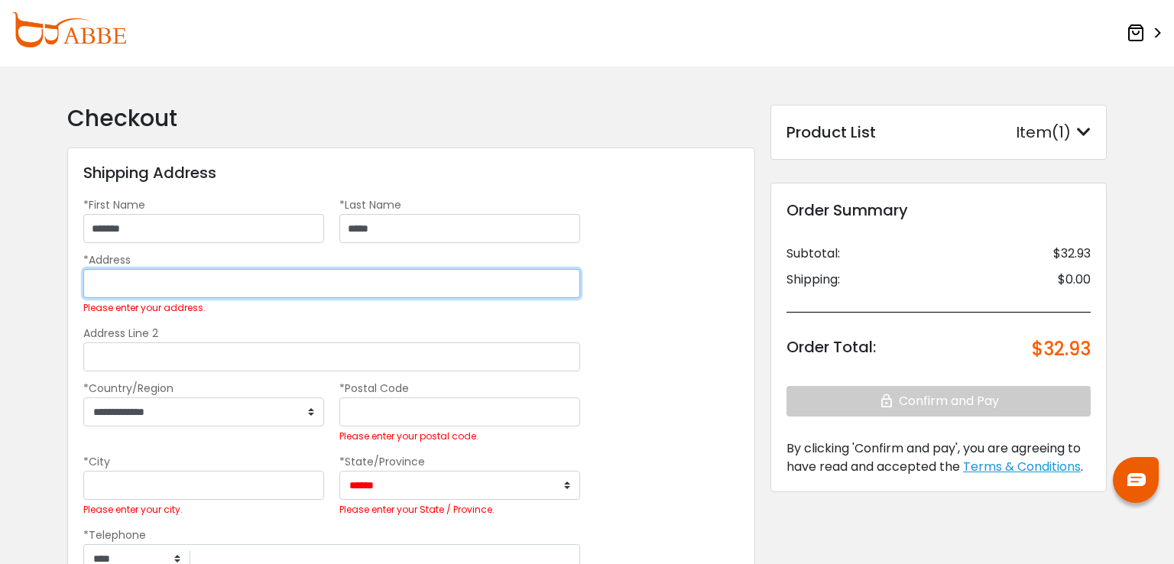
type input "**********"
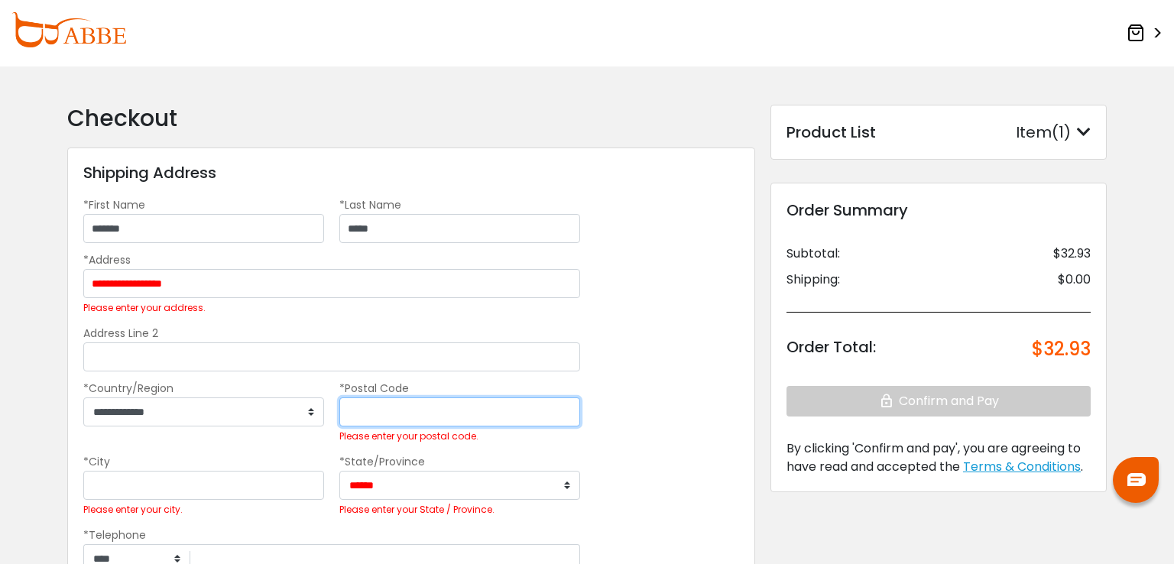
type input "*****"
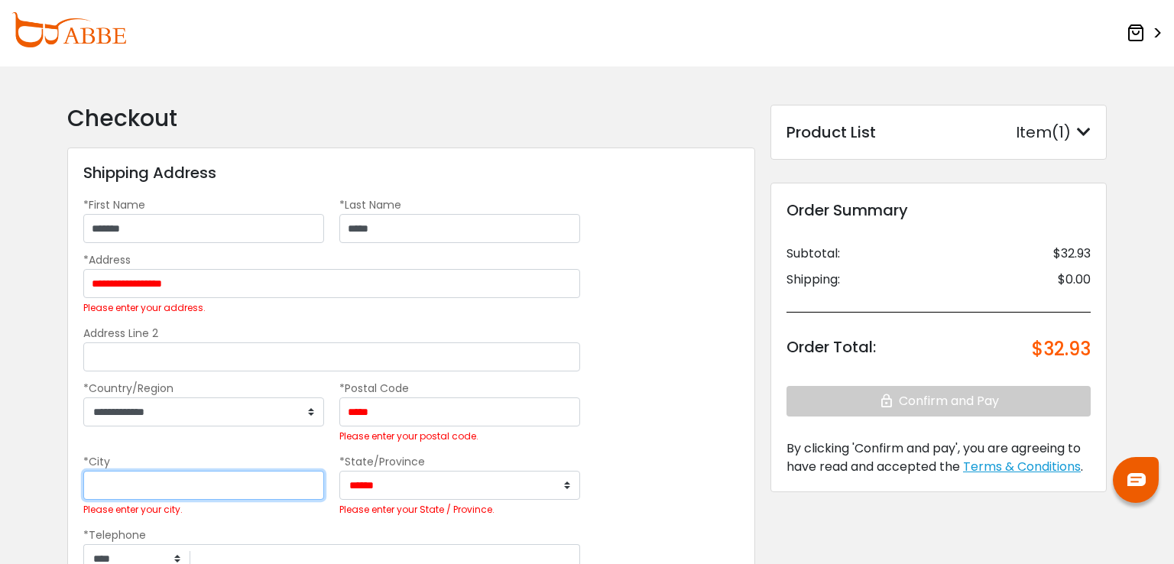
type input "******"
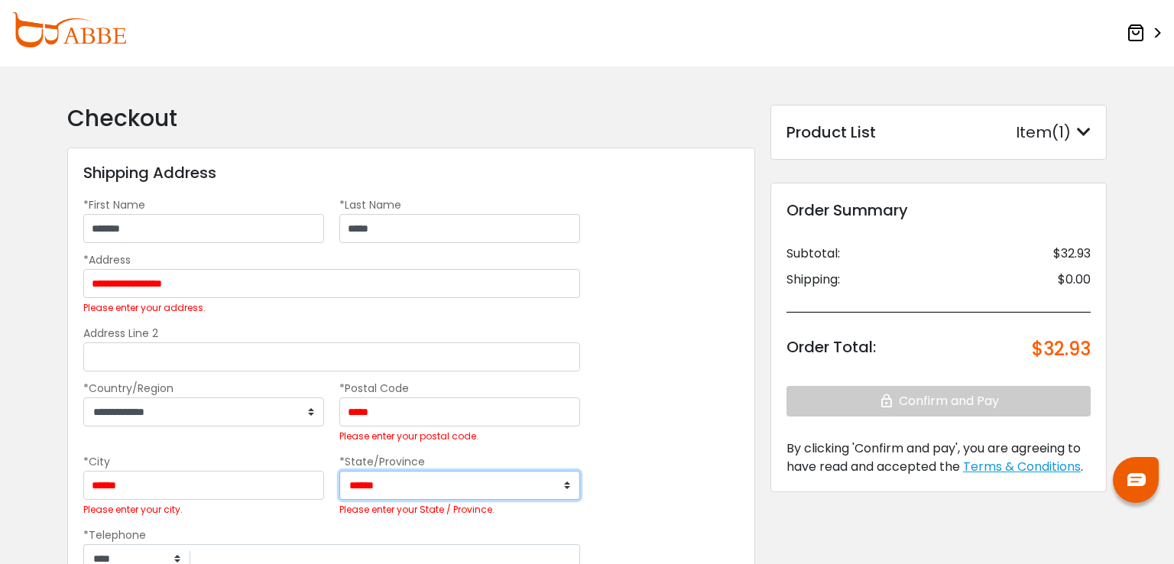
select select "**"
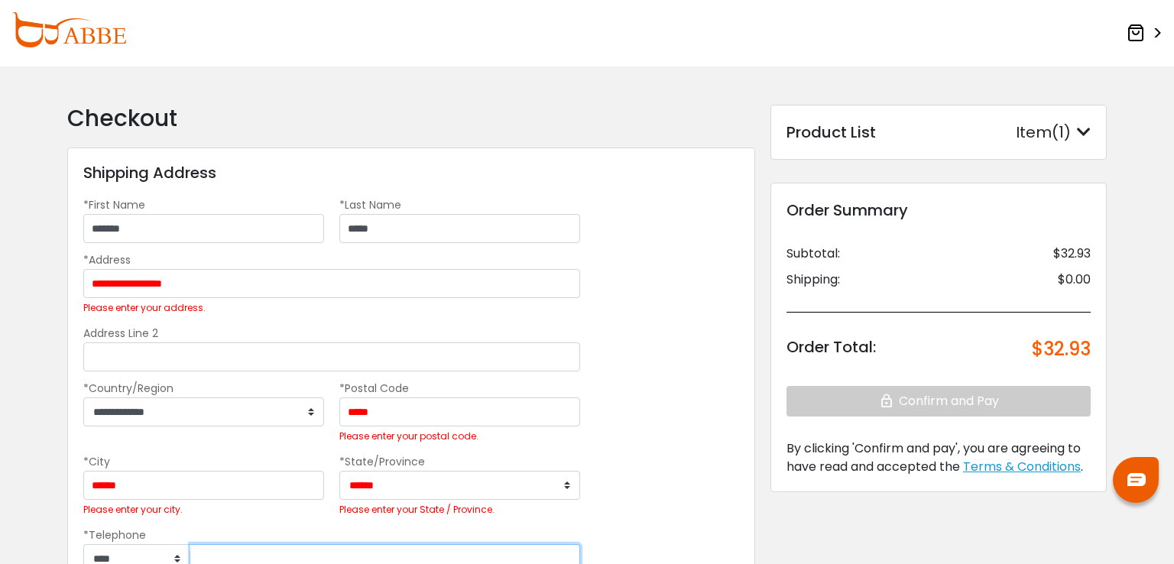
type input "**********"
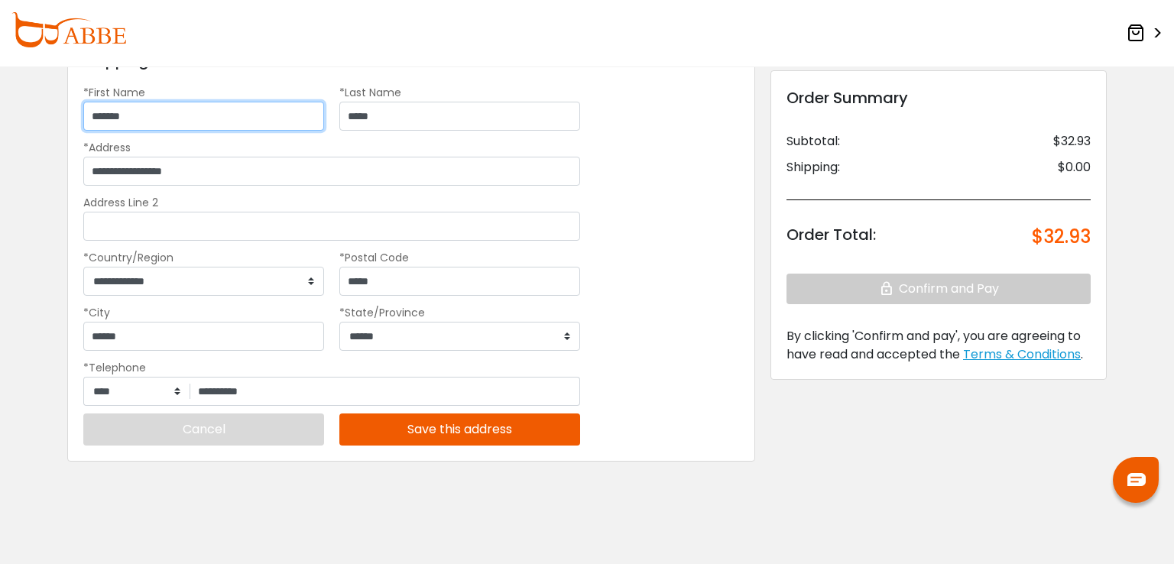
scroll to position [123, 0]
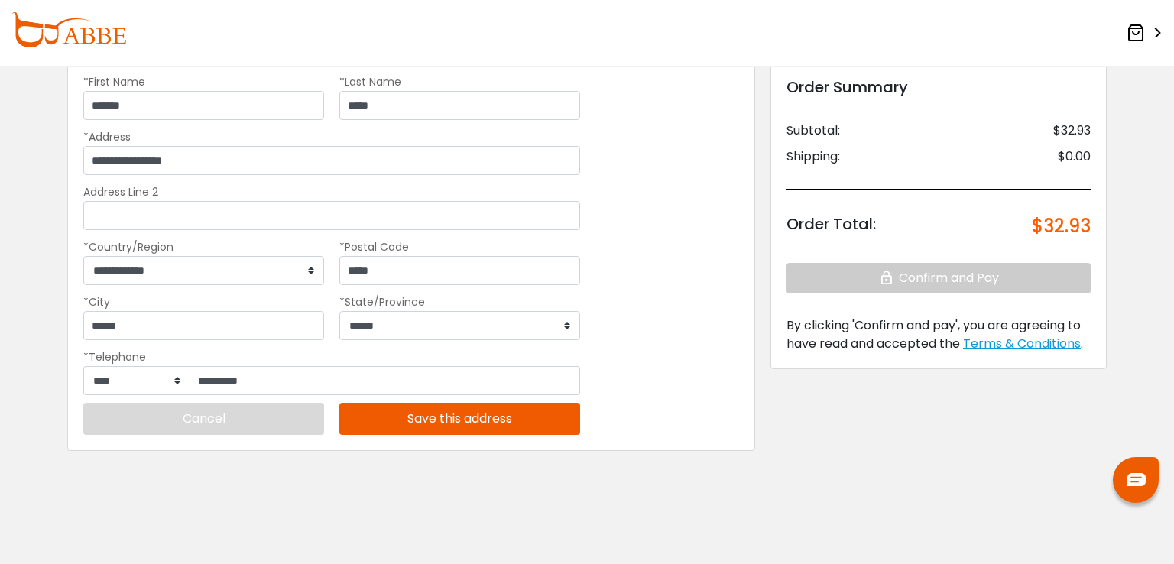
click at [492, 428] on button "Save this address" at bounding box center [459, 419] width 241 height 32
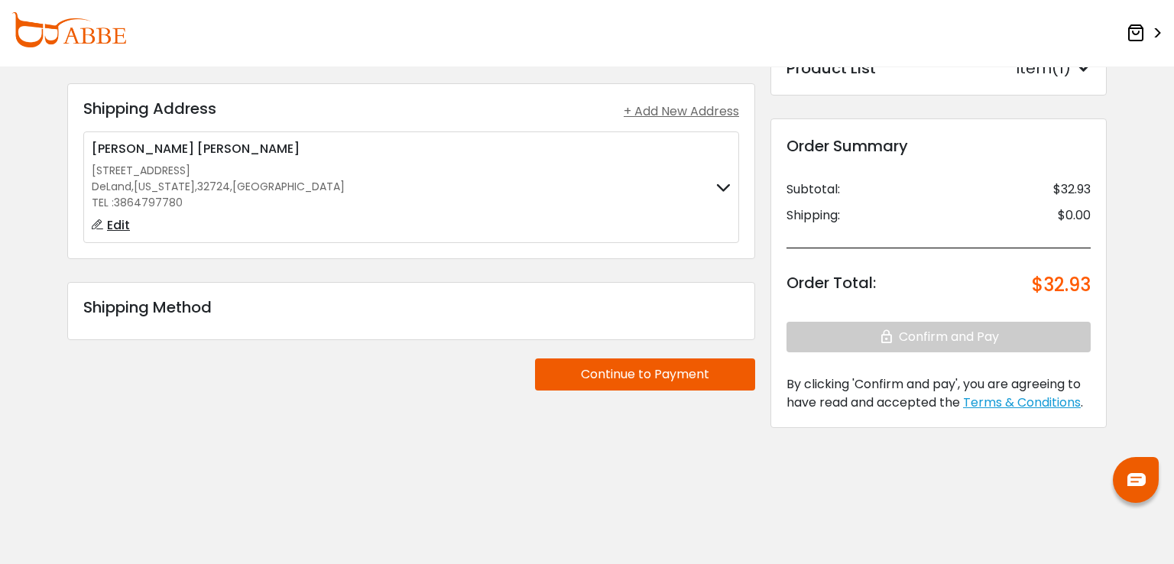
scroll to position [64, 0]
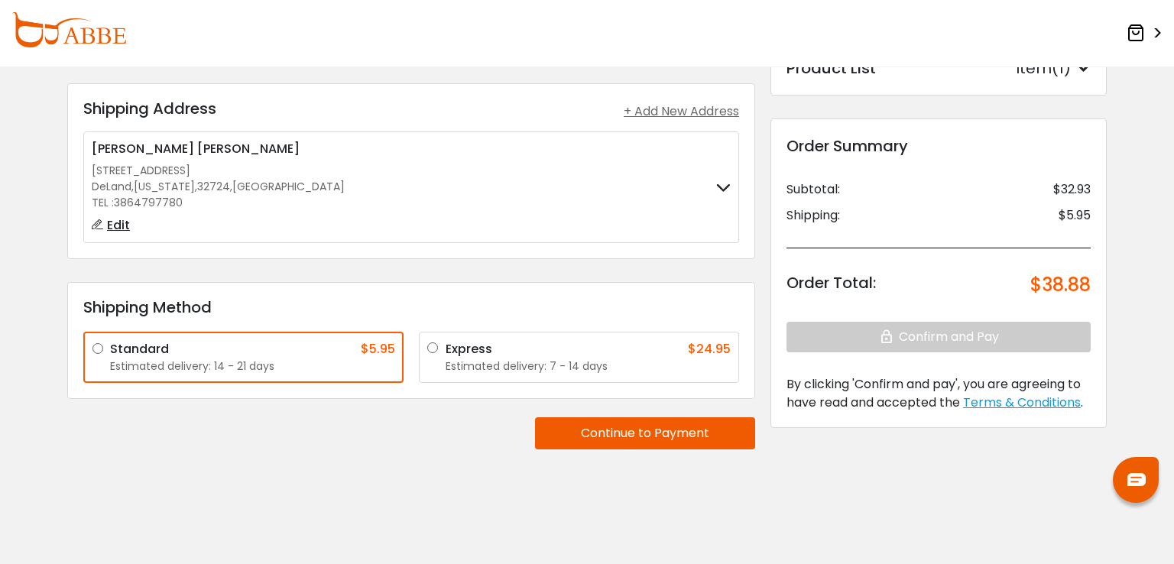
click at [644, 437] on button "Continue to Payment" at bounding box center [645, 433] width 220 height 32
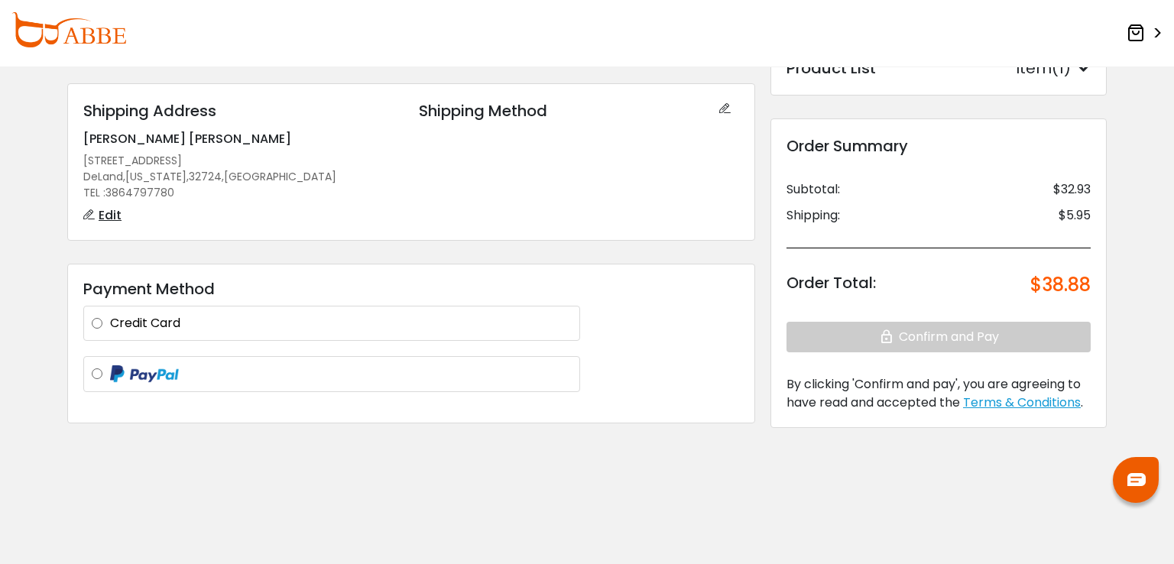
click at [110, 375] on label at bounding box center [341, 374] width 462 height 19
